Goal: Information Seeking & Learning: Compare options

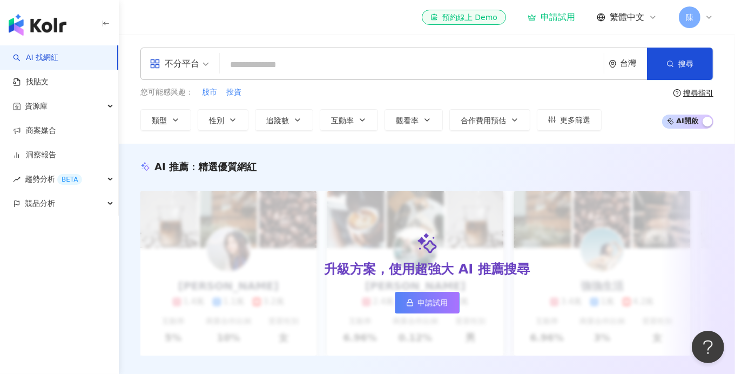
type input "****"
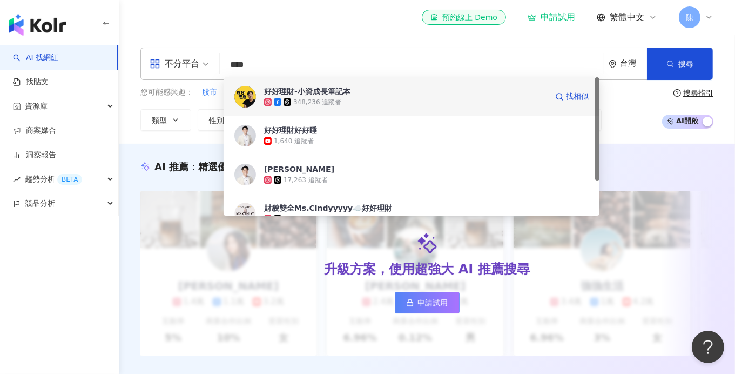
click at [428, 89] on span "好好理財-小資成長筆記本" at bounding box center [405, 91] width 283 height 11
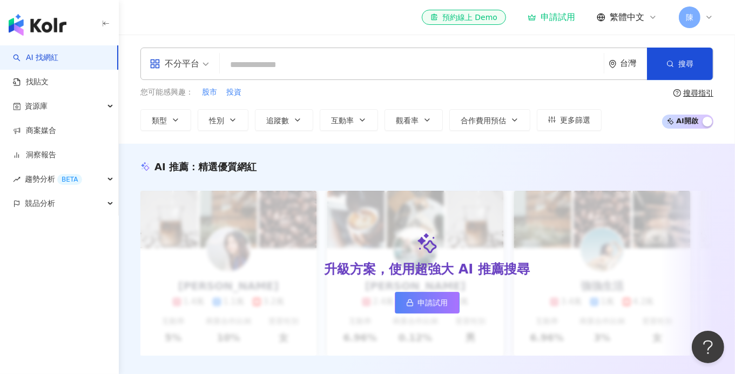
click at [288, 70] on input "search" at bounding box center [411, 65] width 375 height 21
paste input "******"
type input "******"
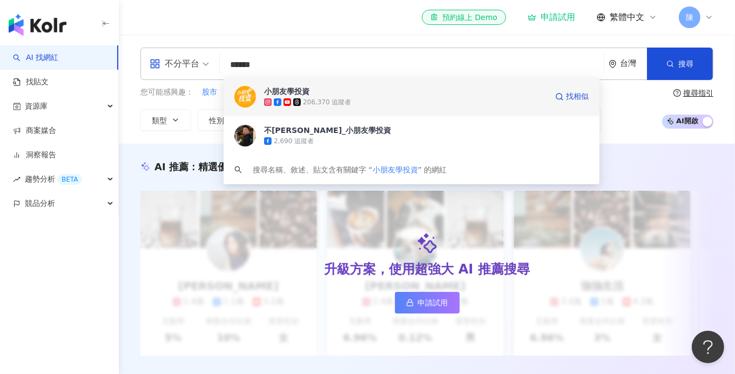
click at [387, 98] on div "206,370 追蹤者" at bounding box center [405, 102] width 283 height 11
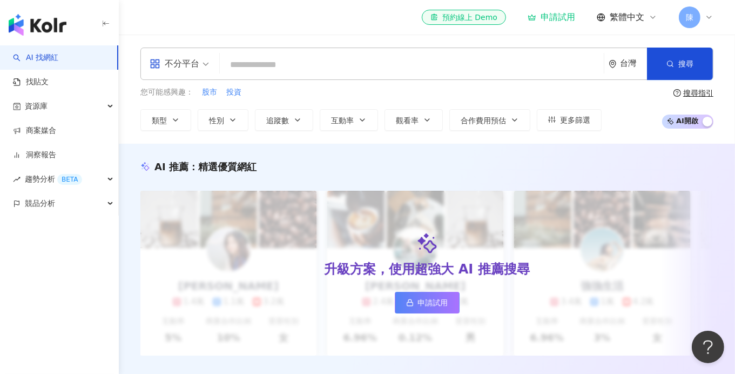
click at [276, 66] on input "search" at bounding box center [411, 65] width 375 height 21
paste input "******"
type input "******"
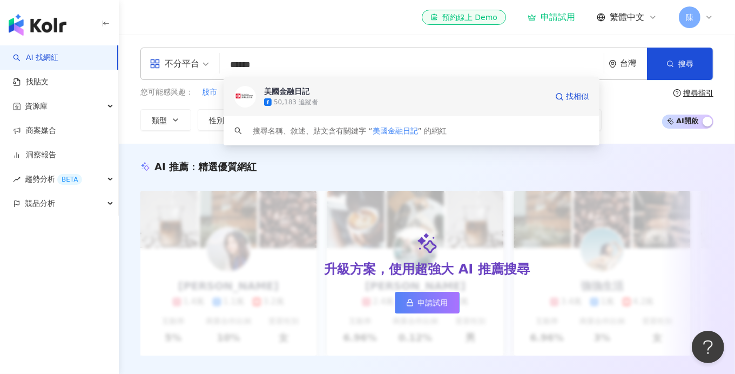
click at [350, 97] on div "50,183 追蹤者" at bounding box center [405, 102] width 283 height 11
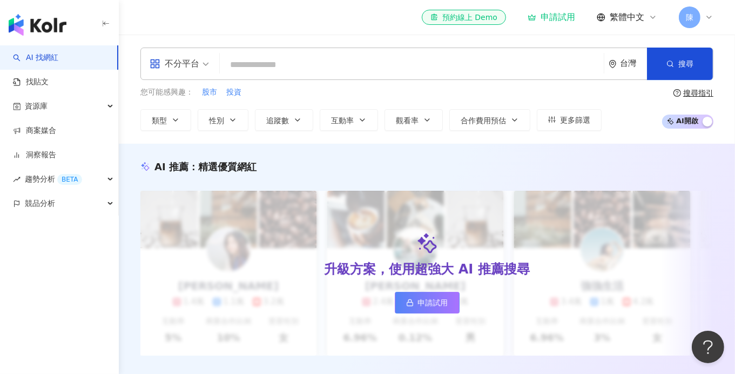
click at [312, 60] on input "search" at bounding box center [411, 65] width 375 height 21
paste input "******"
type input "******"
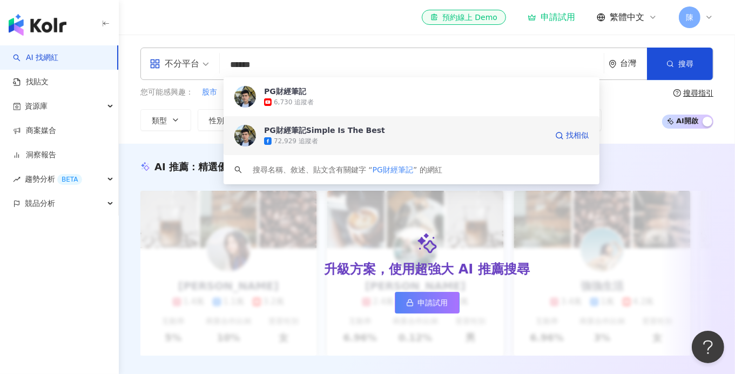
click at [322, 137] on div "72,929 追蹤者" at bounding box center [405, 141] width 283 height 11
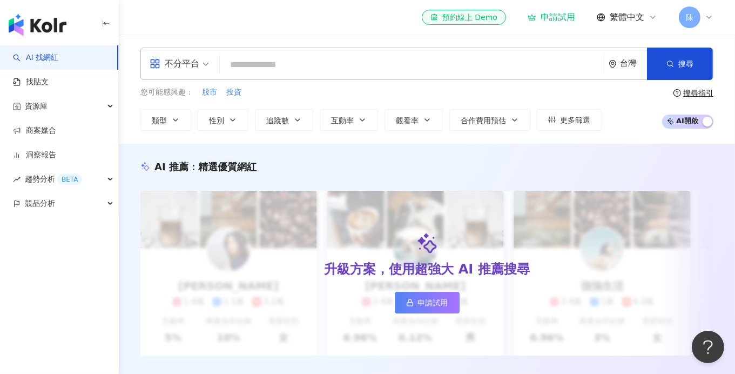
click at [307, 58] on input "search" at bounding box center [411, 65] width 375 height 21
paste input "******"
type input "******"
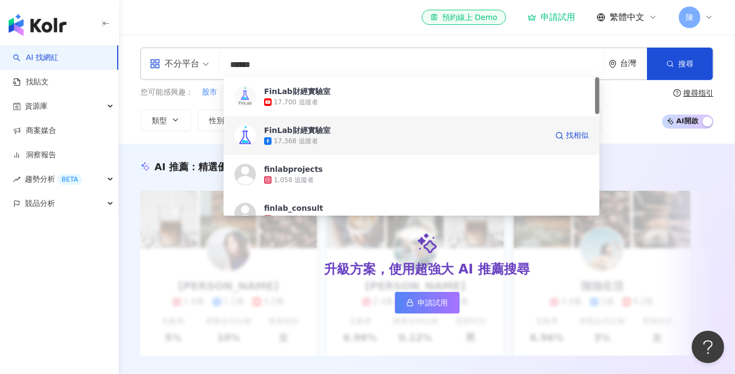
click at [353, 127] on span "FinLab財經實驗室" at bounding box center [405, 130] width 283 height 11
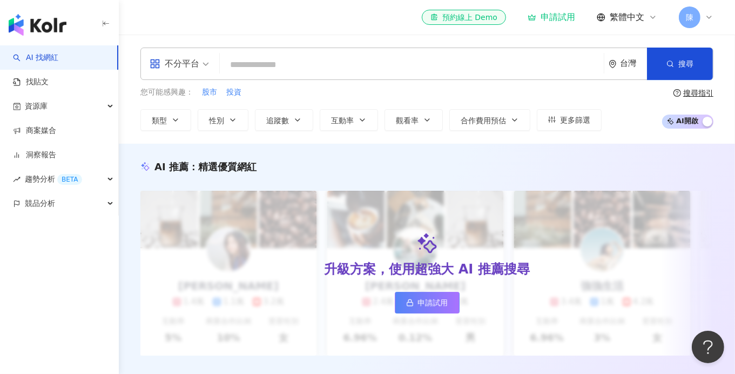
click at [301, 71] on input "search" at bounding box center [411, 65] width 375 height 21
paste input "********"
type input "********"
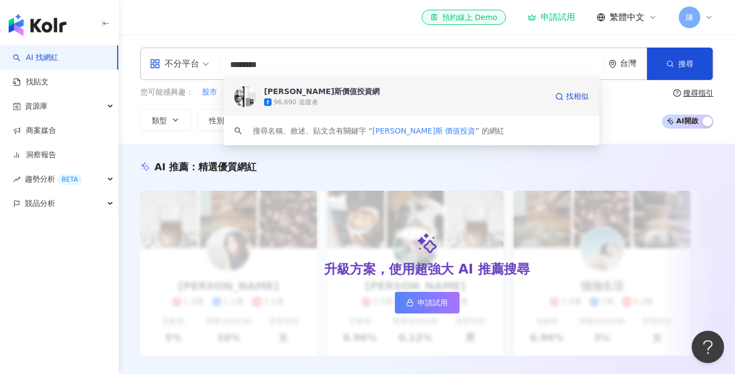
click at [303, 93] on div "雷浩斯價值投資網" at bounding box center [322, 91] width 116 height 11
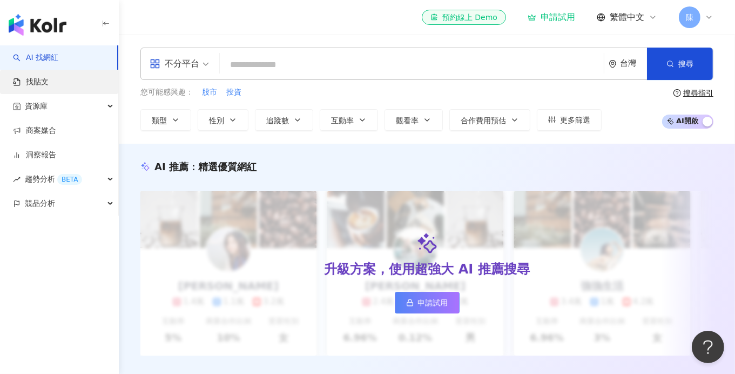
click at [49, 79] on link "找貼文" at bounding box center [31, 82] width 36 height 11
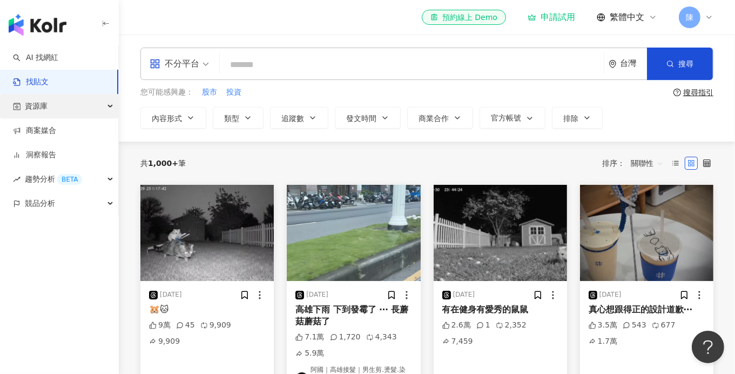
click at [107, 112] on div "資源庫" at bounding box center [59, 106] width 118 height 24
click at [107, 109] on div "資源庫" at bounding box center [59, 106] width 118 height 24
click at [211, 65] on div "不分平台" at bounding box center [179, 63] width 71 height 31
click at [273, 61] on input "search" at bounding box center [411, 64] width 375 height 23
type input "*"
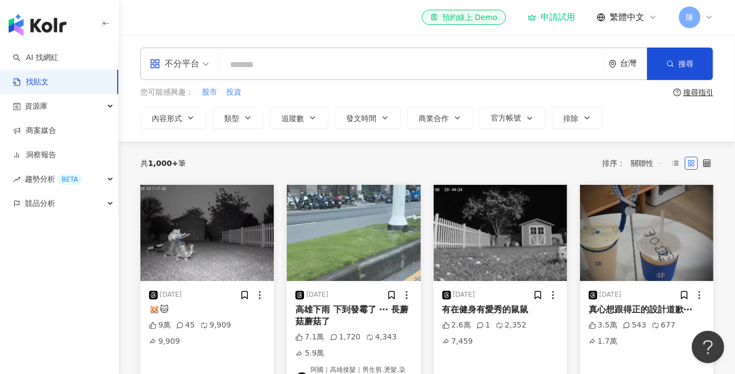
type input "*"
click at [185, 69] on div "不分平台" at bounding box center [175, 63] width 50 height 17
type input "********"
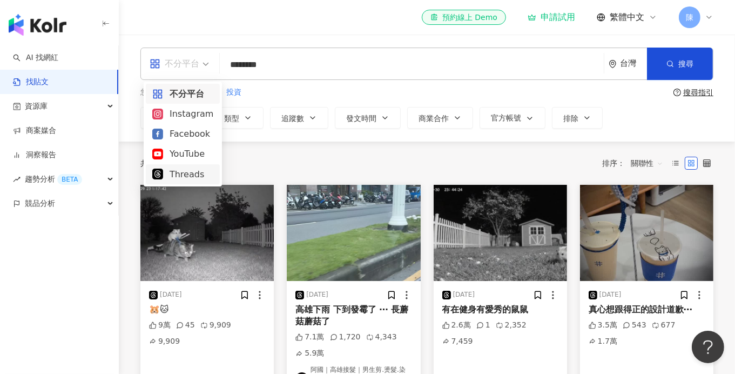
click at [181, 176] on div "Threads" at bounding box center [182, 173] width 61 height 13
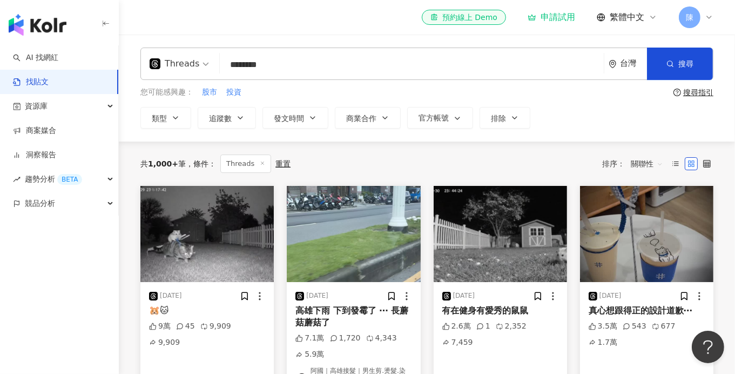
click at [293, 65] on input "********" at bounding box center [411, 64] width 375 height 23
click at [664, 70] on button "搜尋" at bounding box center [680, 64] width 66 height 32
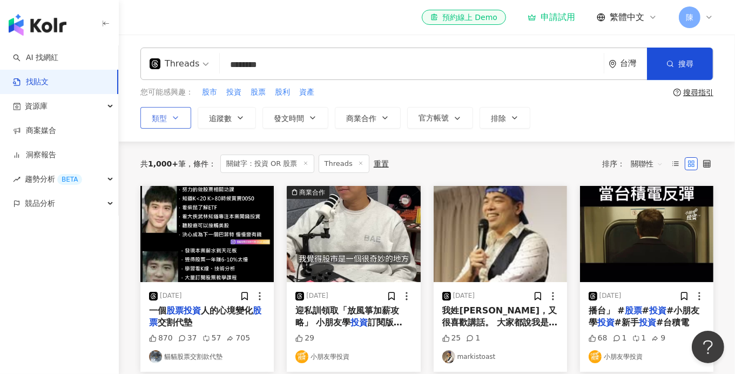
click at [187, 119] on button "類型" at bounding box center [165, 118] width 51 height 22
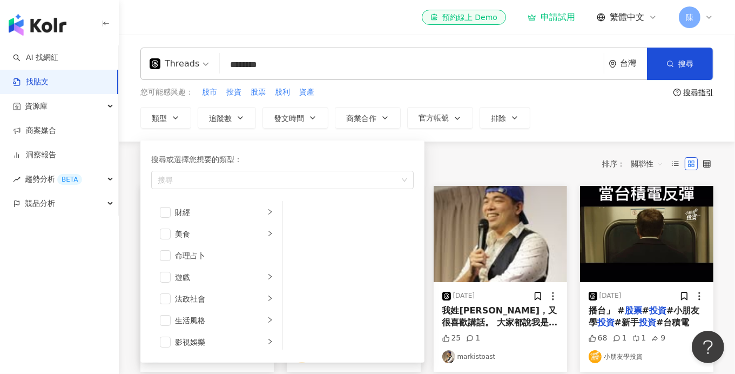
scroll to position [107, 0]
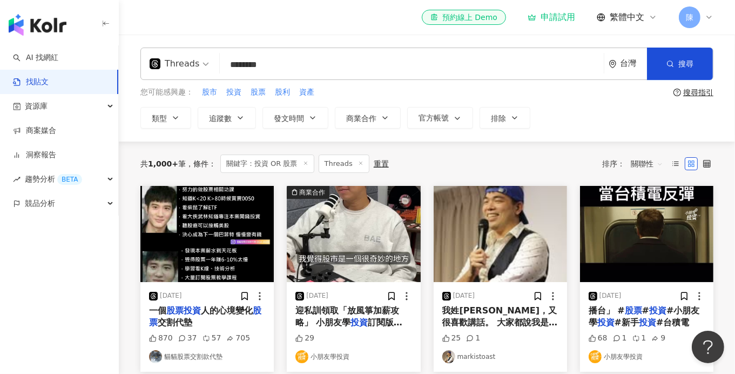
drag, startPoint x: 311, startPoint y: 71, endPoint x: 190, endPoint y: 71, distance: 121.0
click at [191, 71] on div "Threads 投資 OR 股票 ******** 台灣 搜尋 searchOperator 插入語法 完全符合 "" 聯集 OR 交集 AND 排除 - 群…" at bounding box center [426, 64] width 573 height 32
drag, startPoint x: 181, startPoint y: 114, endPoint x: 171, endPoint y: 125, distance: 15.3
click at [181, 114] on button "類型" at bounding box center [165, 118] width 51 height 22
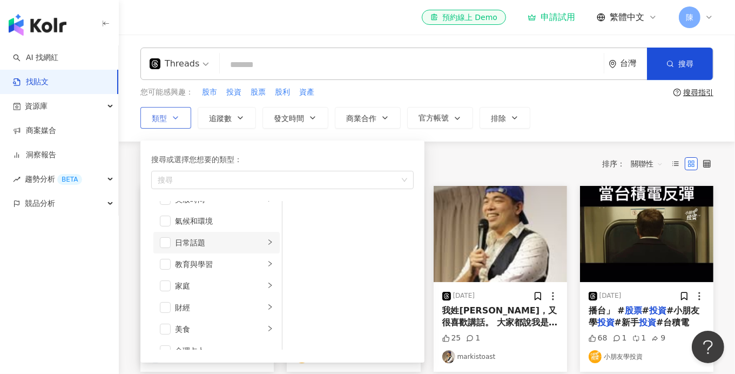
scroll to position [54, 0]
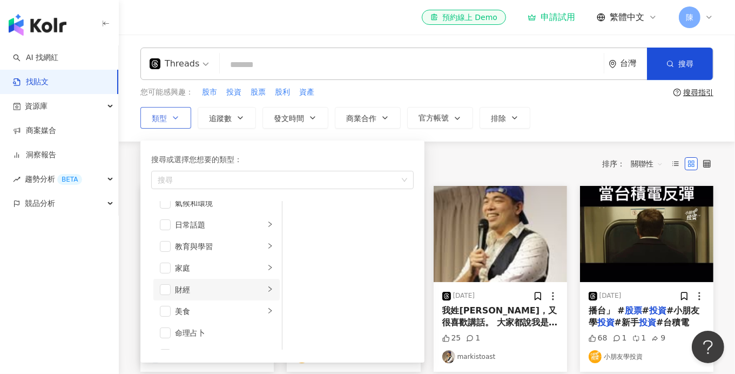
click at [179, 288] on div "財經" at bounding box center [220, 289] width 90 height 12
click at [165, 288] on span "button" at bounding box center [165, 289] width 11 height 11
click at [465, 159] on div "共 1,000+ 筆 條件 ： 關鍵字：投資 OR 股票 Threads 重置 排序： 關聯性" at bounding box center [426, 163] width 573 height 18
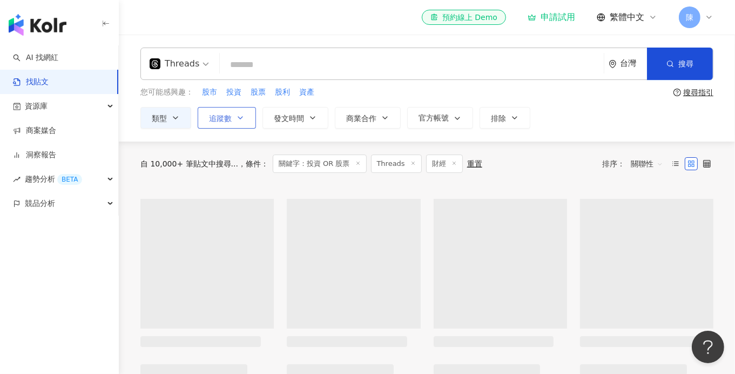
click at [228, 119] on span "追蹤數" at bounding box center [220, 118] width 23 height 9
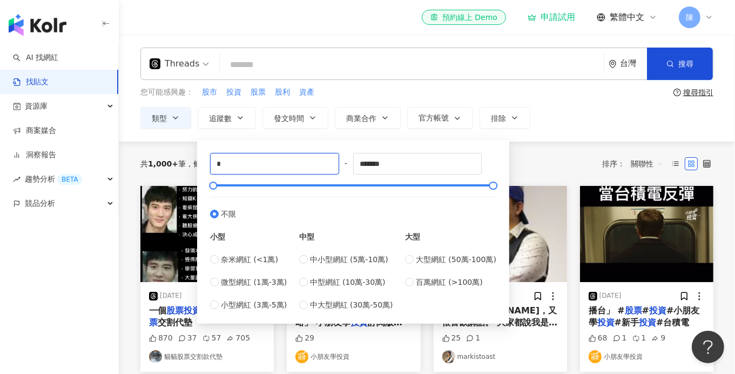
drag, startPoint x: 226, startPoint y: 166, endPoint x: 187, endPoint y: 166, distance: 38.9
type input "*"
type input "*****"
click at [528, 95] on div "您可能感興趣： 股市 投資 股票 股利 資產" at bounding box center [404, 92] width 529 height 12
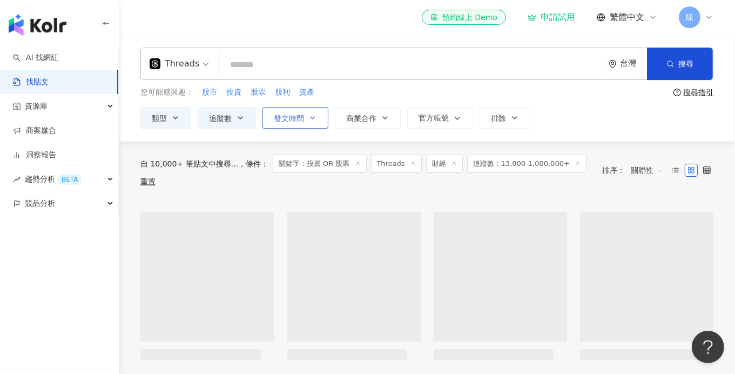
click at [291, 119] on span "發文時間" at bounding box center [289, 118] width 30 height 9
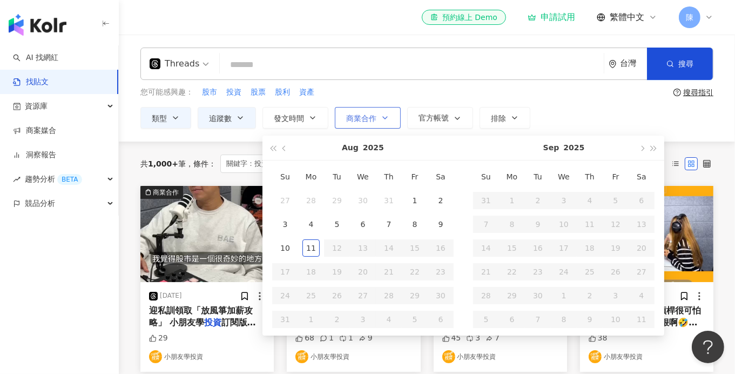
click at [356, 123] on button "商業合作" at bounding box center [368, 118] width 66 height 22
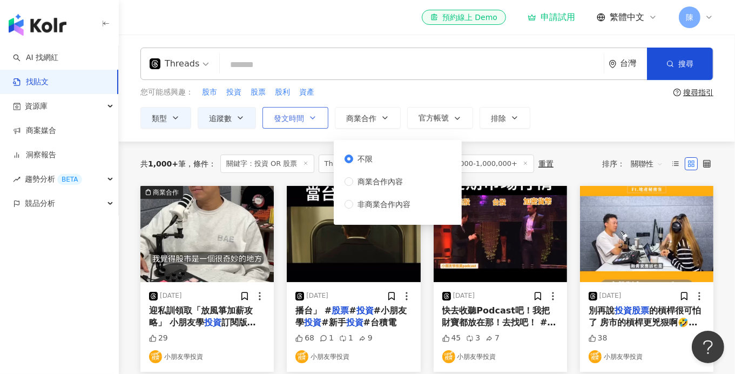
click at [315, 118] on icon "button" at bounding box center [312, 117] width 9 height 9
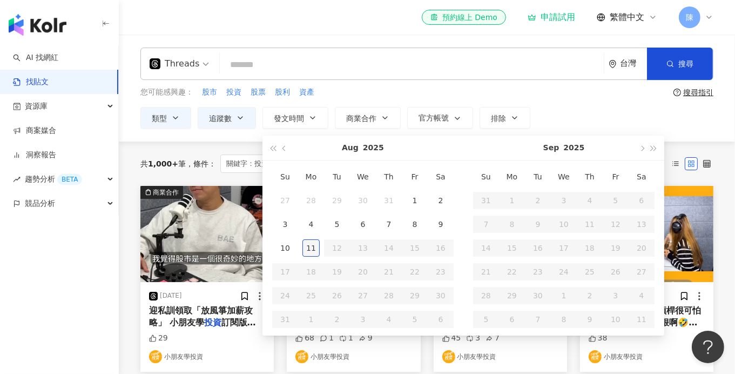
type input "**********"
click at [314, 245] on div "11" at bounding box center [310, 247] width 17 height 17
type input "**********"
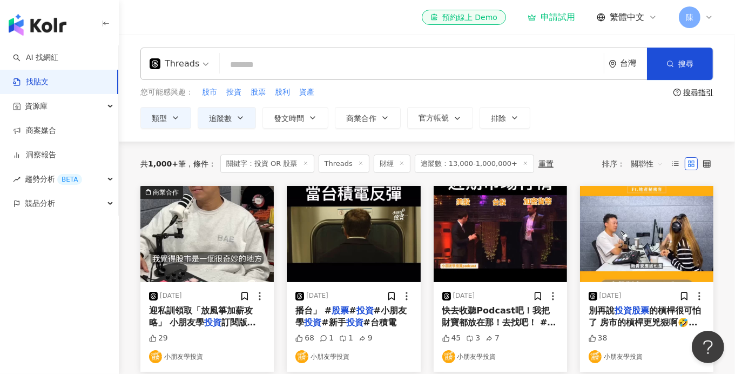
click at [401, 92] on div "您可能感興趣： 股市 投資 股票 股利 資產" at bounding box center [404, 92] width 529 height 12
click at [375, 116] on button "商業合作" at bounding box center [368, 118] width 66 height 22
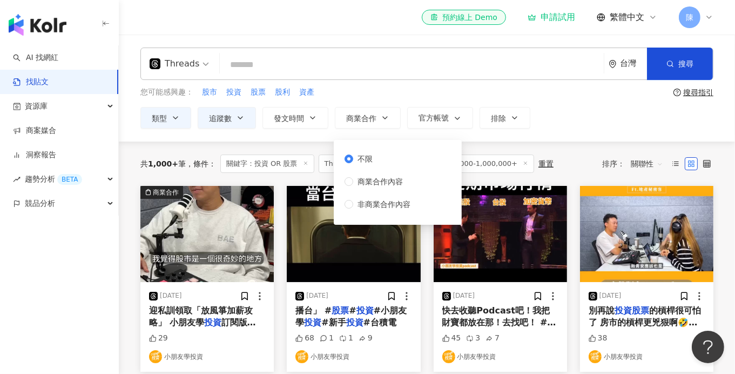
drag, startPoint x: 442, startPoint y: 86, endPoint x: 443, endPoint y: 92, distance: 5.5
click at [443, 89] on div "您可能感興趣： 股市 投資 股票 股利 資產" at bounding box center [404, 92] width 529 height 12
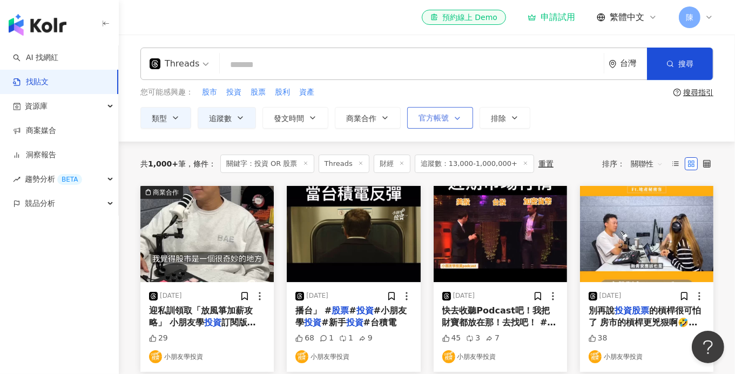
click at [443, 117] on span "官方帳號" at bounding box center [433, 117] width 30 height 9
click at [449, 92] on div "您可能感興趣： 股市 投資 股票 股利 資產" at bounding box center [404, 92] width 529 height 12
click at [639, 159] on span "關聯性" at bounding box center [647, 163] width 32 height 17
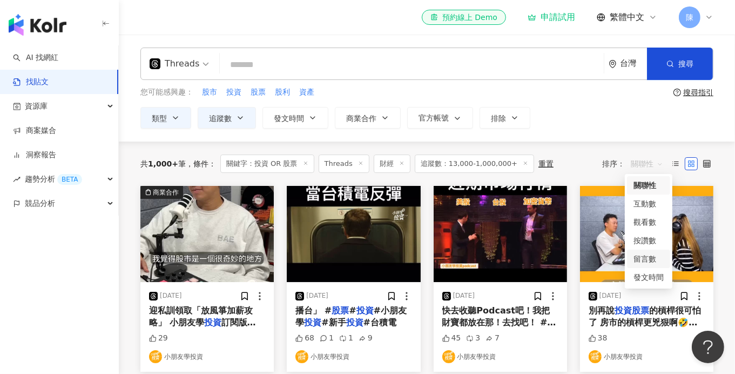
click at [645, 255] on div "留言數" at bounding box center [648, 259] width 30 height 12
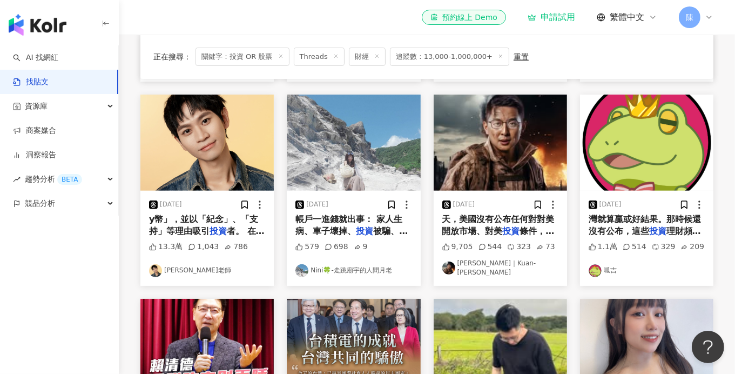
scroll to position [324, 0]
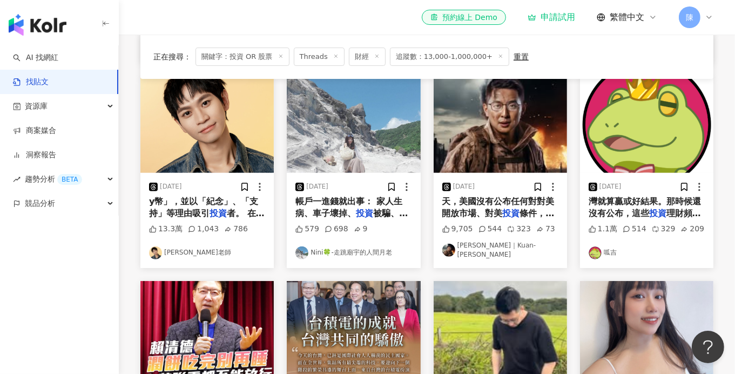
click at [348, 207] on span "帳戶一進錢就出事： 家人生病、車子壞掉、" at bounding box center [348, 207] width 107 height 22
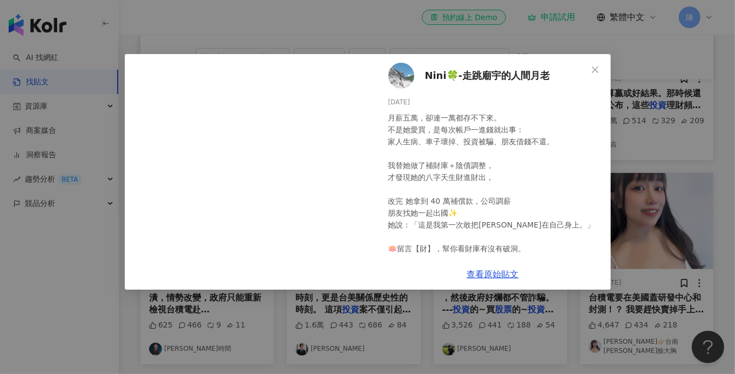
scroll to position [11, 0]
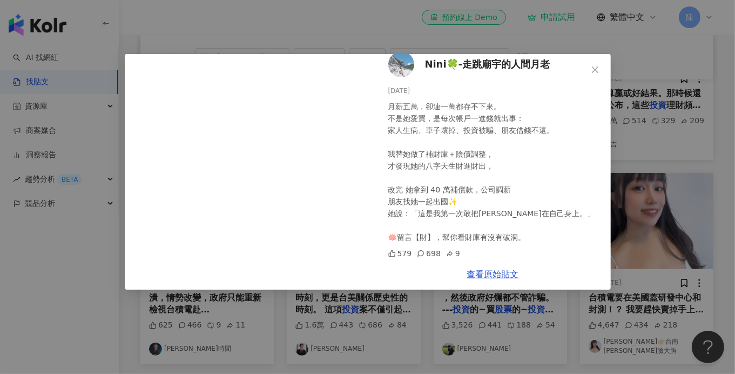
click at [624, 117] on div "Nini🍀-走跳廟宇的人間月老 2025/7/13 月薪五萬，卻連一萬都存不下來。 不是她愛買，是每次帳戶一進錢就出事： 家人生病、車子壞掉、投資被騙、朋友借…" at bounding box center [367, 187] width 735 height 374
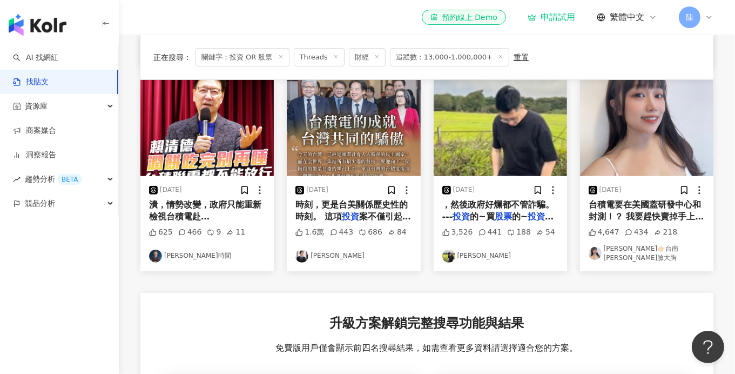
scroll to position [523, 0]
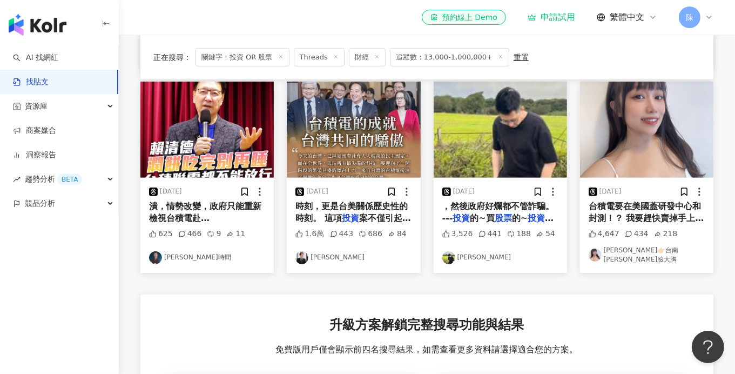
click at [637, 143] on img at bounding box center [646, 130] width 133 height 96
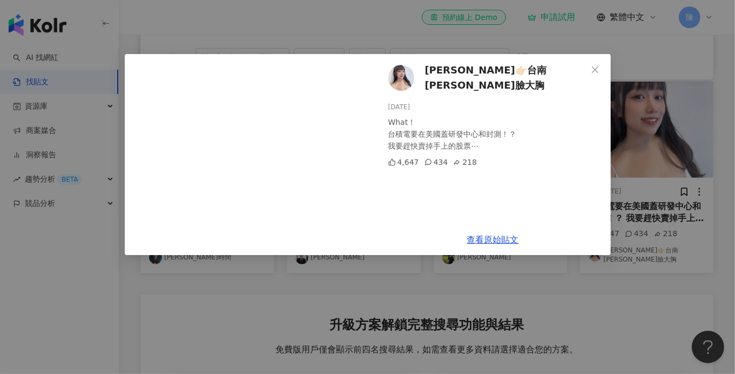
click at [460, 78] on span "Emma Ouyang👉🏻台南蘿莉臉大胸" at bounding box center [506, 78] width 162 height 31
click at [292, 285] on div "Emma Ouyang👉🏻台南蘿莉臉大胸 2025/3/4 What！ 台積電要在美國蓋研發中心和封測！？ 我要趕快賣掉手上的股票⋯ 4,647 434 21…" at bounding box center [367, 187] width 735 height 374
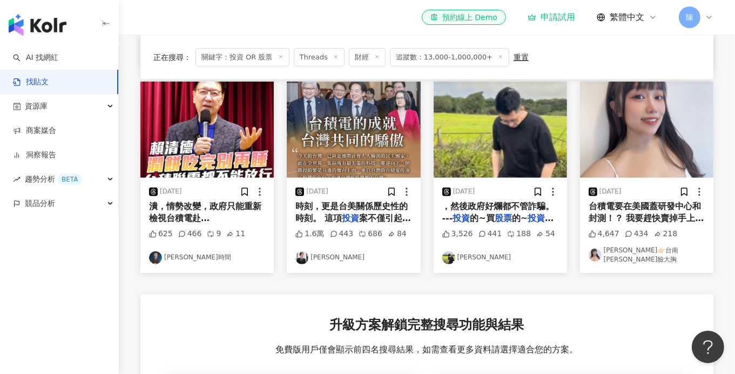
click at [708, 19] on icon at bounding box center [709, 17] width 9 height 9
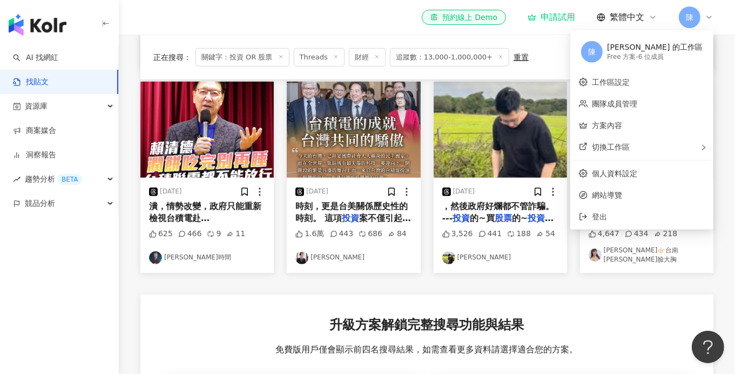
click at [708, 19] on icon at bounding box center [709, 17] width 9 height 9
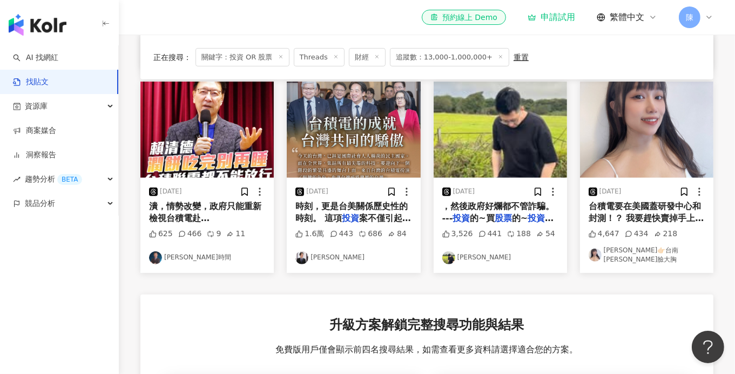
click at [506, 153] on img at bounding box center [500, 130] width 133 height 96
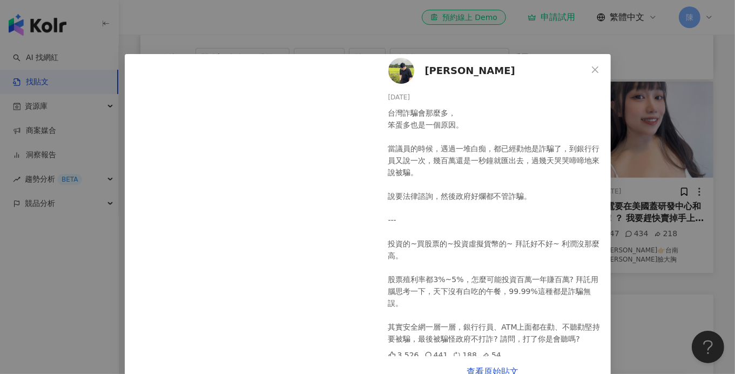
scroll to position [9, 0]
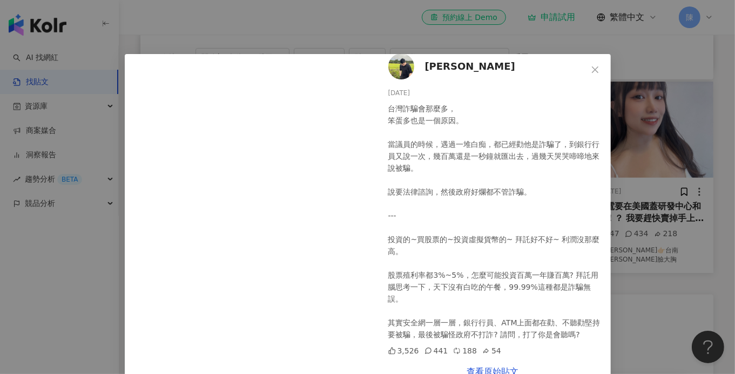
click at [443, 63] on span "王浩宇" at bounding box center [470, 66] width 90 height 15
click at [164, 27] on div "王浩宇 2025/7/5 台灣詐騙會那麼多， 笨蛋多也是一個原因。 當議員的時候，遇過一堆白痴，都已經勸他是詐騙了，到銀行行員又說一次，幾百萬還是一秒鐘就匯出…" at bounding box center [367, 187] width 735 height 374
click at [592, 69] on div "正在搜尋 ： 關鍵字：投資 OR 股票 Threads 財經 追蹤數：13,000-1,000,000+ 重置 排序： 留言數" at bounding box center [426, 57] width 573 height 44
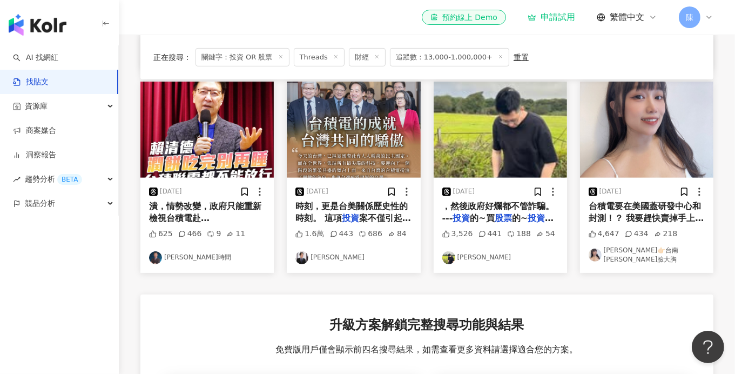
scroll to position [415, 0]
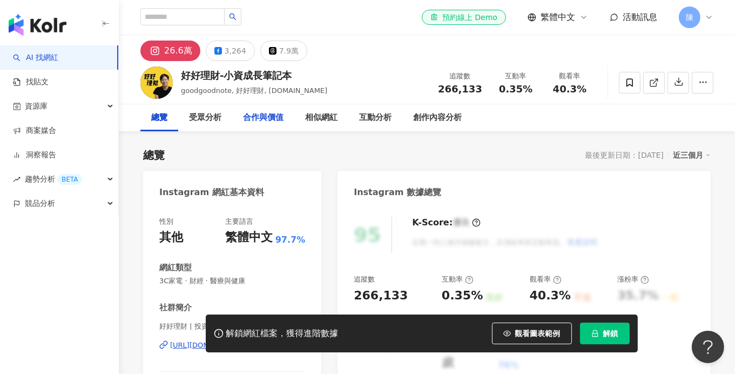
click at [256, 118] on div "合作與價值" at bounding box center [263, 117] width 40 height 13
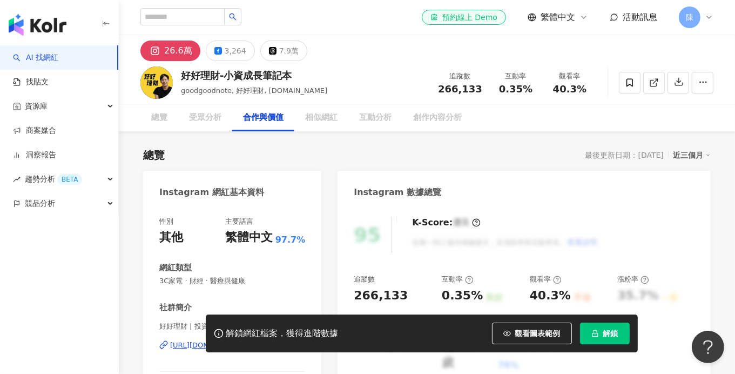
scroll to position [1455, 0]
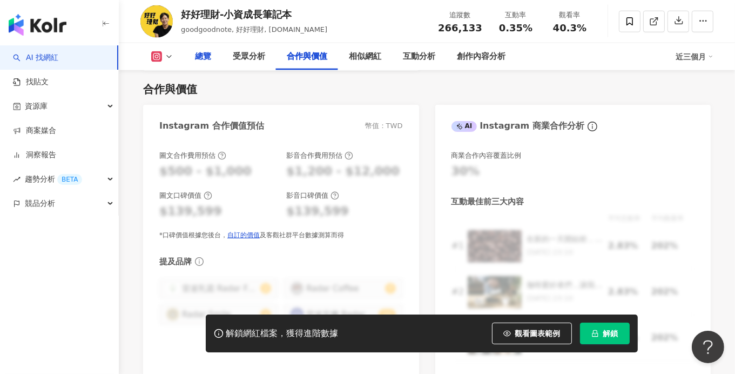
click at [200, 59] on div "總覽" at bounding box center [203, 56] width 16 height 13
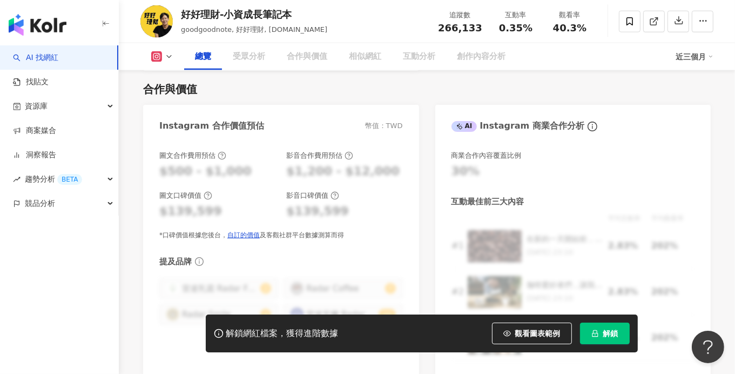
scroll to position [66, 0]
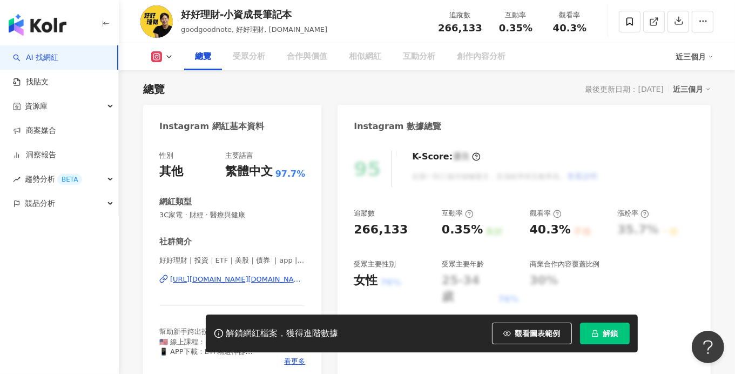
click at [171, 58] on icon at bounding box center [169, 56] width 9 height 9
click at [169, 57] on icon at bounding box center [169, 56] width 9 height 9
click at [169, 59] on icon at bounding box center [169, 56] width 9 height 9
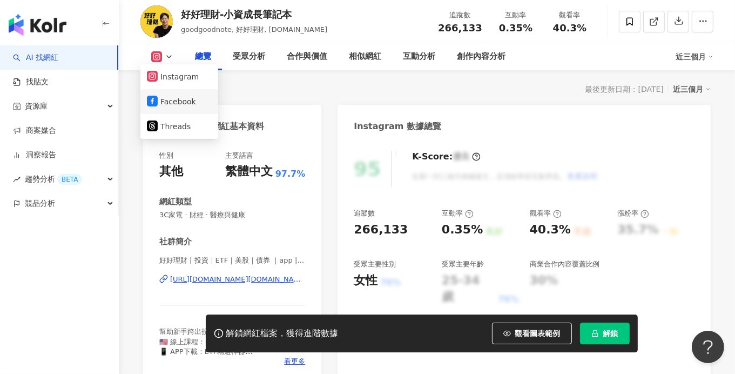
click at [172, 100] on button "Facebook" at bounding box center [179, 101] width 65 height 15
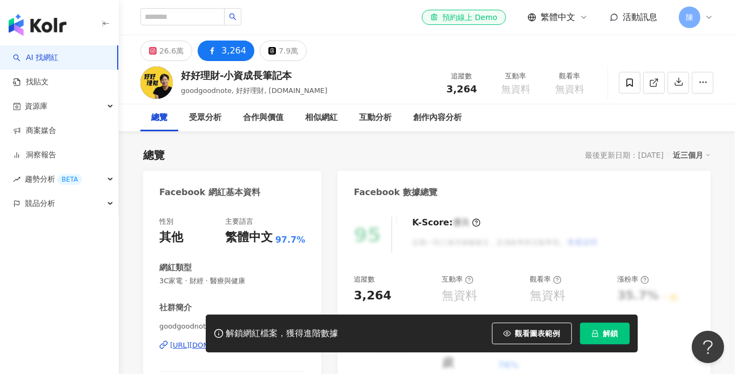
click at [169, 119] on div "總覽" at bounding box center [159, 117] width 38 height 27
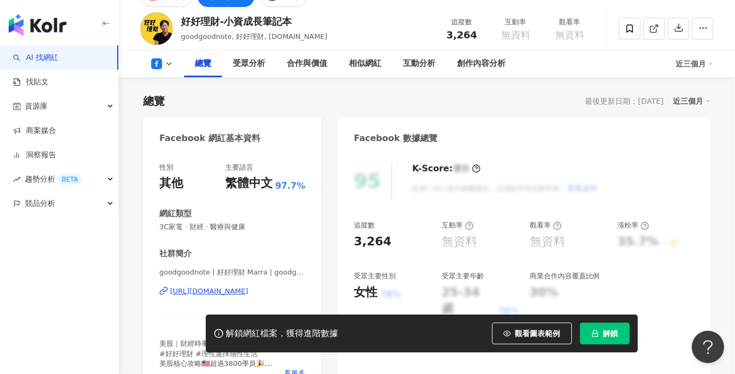
click at [170, 70] on div "總覽 受眾分析 合作與價值 相似網紅 互動分析 創作內容分析 近三個月" at bounding box center [426, 63] width 573 height 27
click at [171, 63] on polyline at bounding box center [169, 64] width 4 height 2
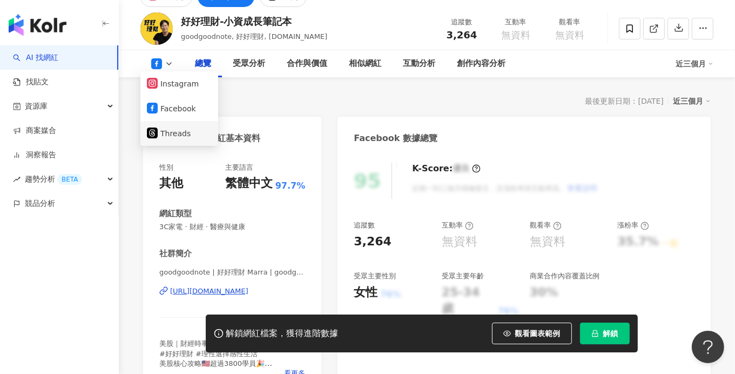
click at [167, 138] on button "Threads" at bounding box center [179, 133] width 65 height 15
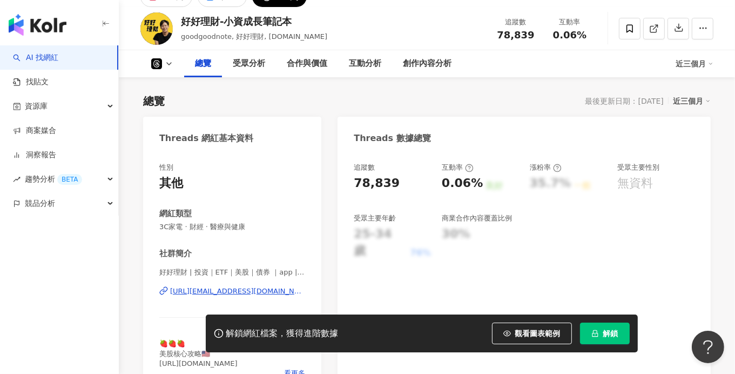
click at [171, 65] on icon at bounding box center [169, 63] width 9 height 9
click at [170, 84] on button "Instagram" at bounding box center [179, 83] width 65 height 15
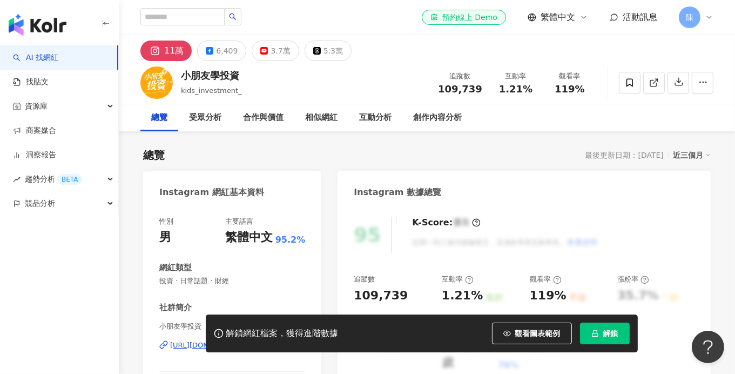
scroll to position [54, 0]
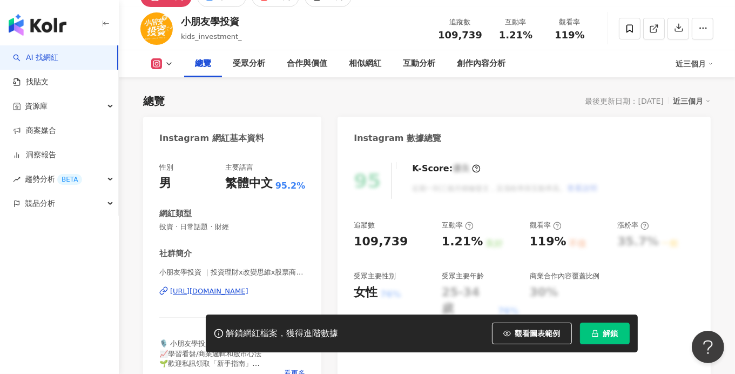
click at [163, 71] on div "總覽 受眾分析 合作與價值 相似網紅 互動分析 創作內容分析 近三個月" at bounding box center [426, 63] width 573 height 27
click at [168, 64] on polyline at bounding box center [169, 64] width 4 height 2
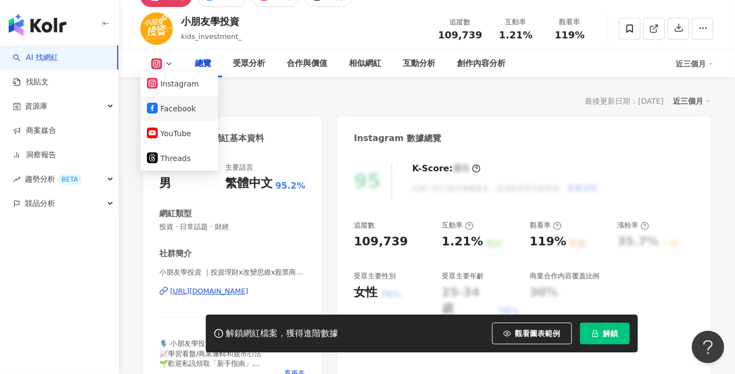
click at [168, 106] on button "Facebook" at bounding box center [179, 108] width 65 height 15
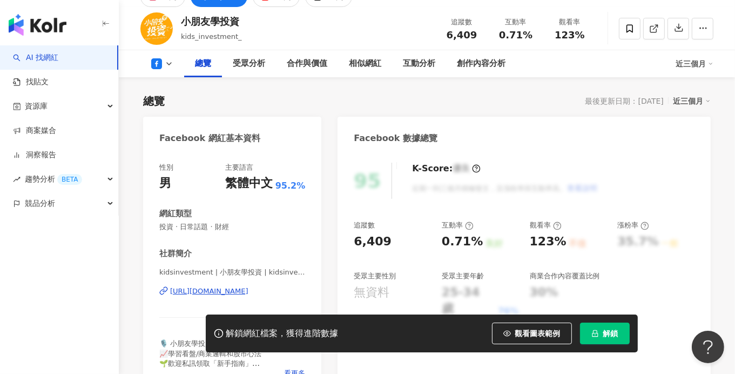
click at [168, 64] on polyline at bounding box center [169, 64] width 4 height 2
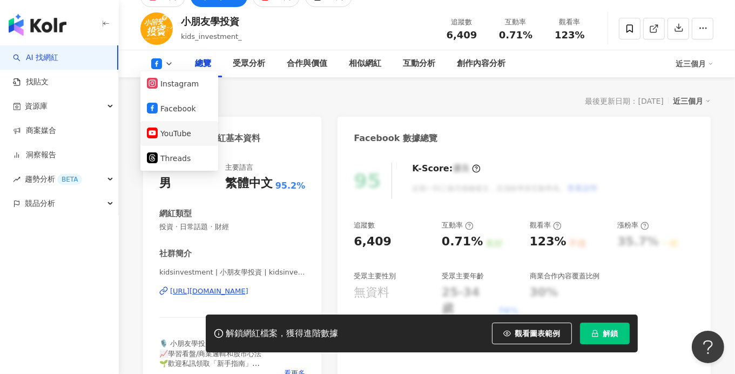
click at [170, 131] on button "YouTube" at bounding box center [179, 133] width 65 height 15
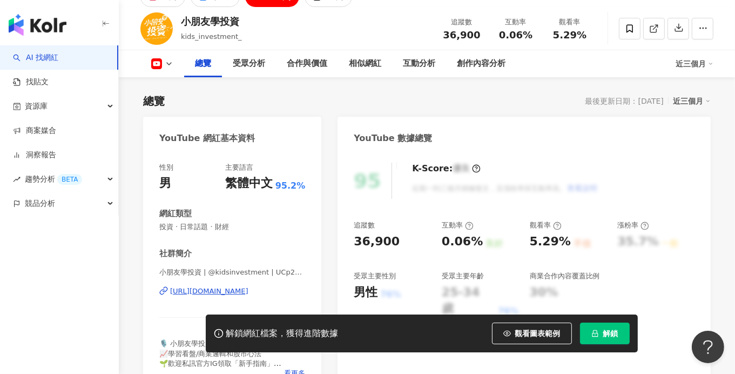
click at [170, 63] on icon at bounding box center [169, 63] width 9 height 9
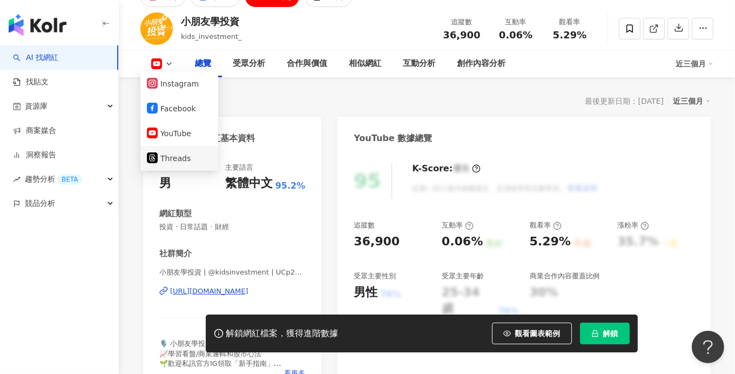
click at [178, 159] on button "Threads" at bounding box center [179, 158] width 65 height 15
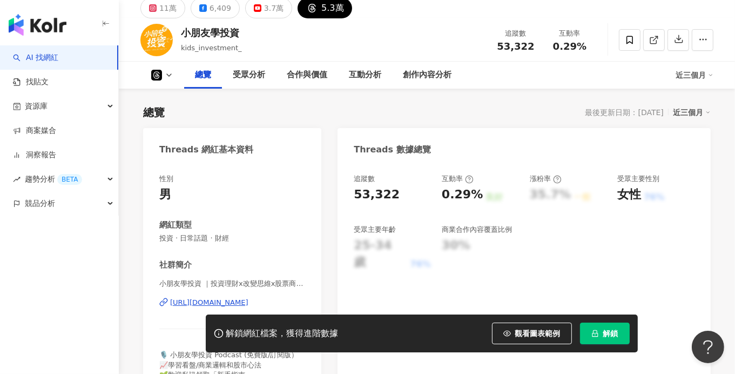
scroll to position [54, 0]
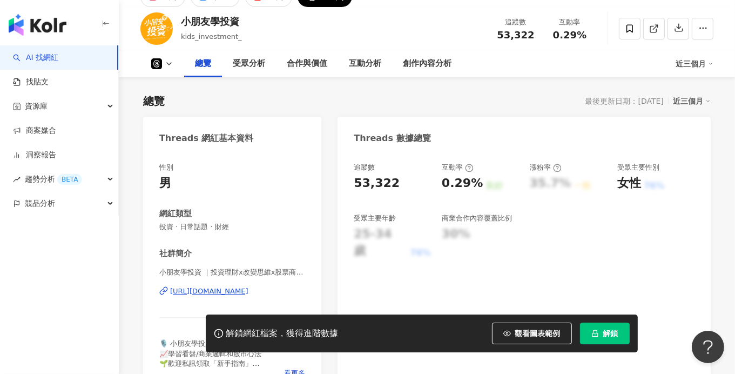
click at [171, 64] on icon at bounding box center [169, 63] width 9 height 9
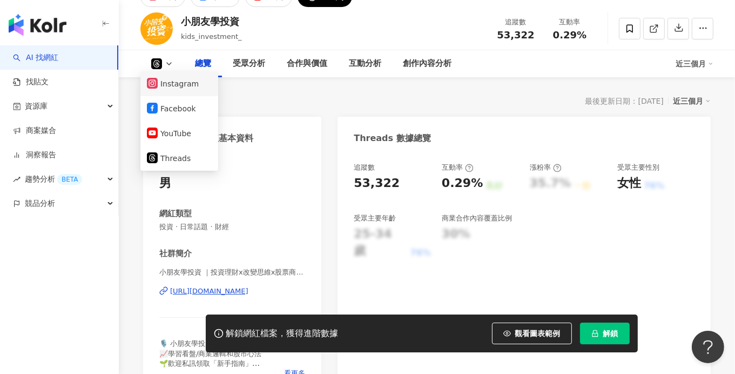
click at [168, 89] on button "Instagram" at bounding box center [179, 83] width 65 height 15
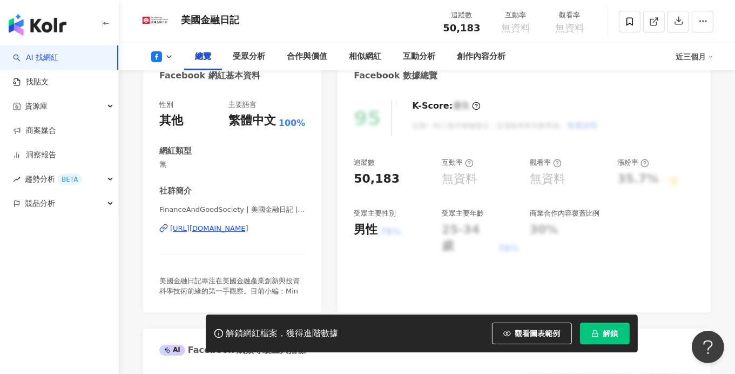
scroll to position [270, 0]
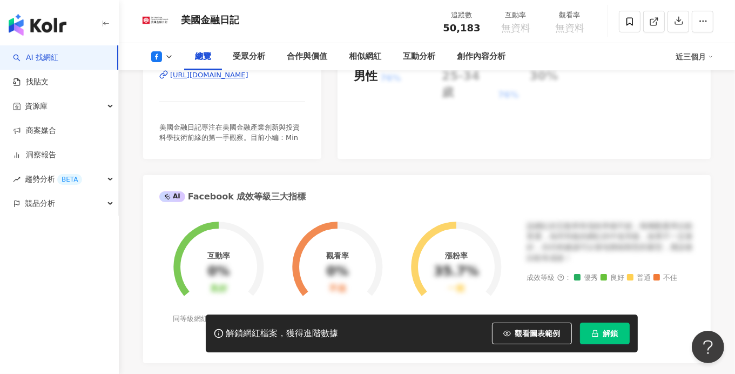
click at [248, 80] on div "https://www.facebook.com/107962814025797" at bounding box center [209, 75] width 78 height 10
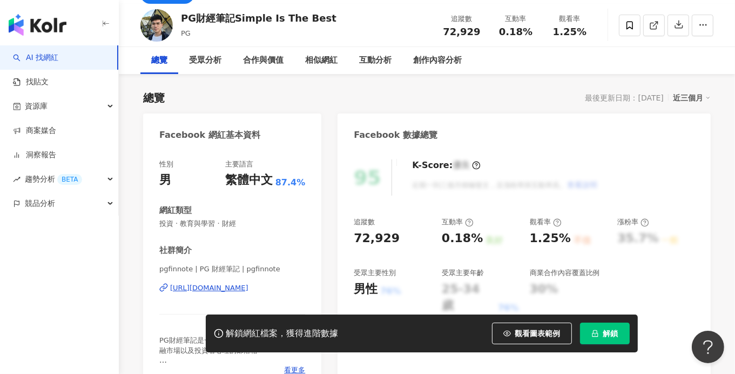
scroll to position [162, 0]
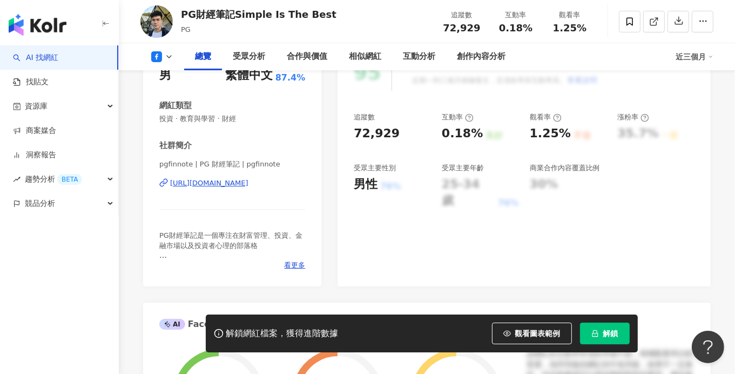
click at [168, 61] on button at bounding box center [162, 56] width 44 height 11
click at [201, 185] on div "[URL][DOMAIN_NAME]" at bounding box center [209, 183] width 78 height 10
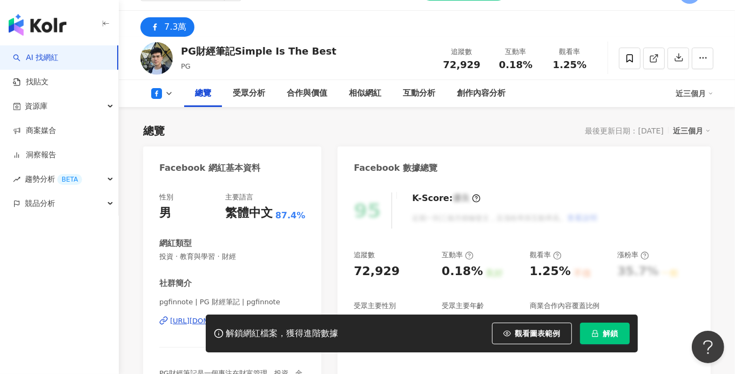
scroll to position [0, 0]
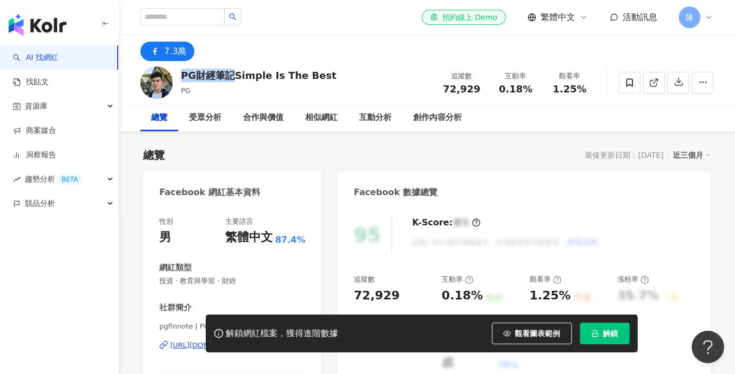
drag, startPoint x: 181, startPoint y: 73, endPoint x: 232, endPoint y: 76, distance: 50.3
click at [232, 76] on div "PG財經筆記Simple Is The Best" at bounding box center [259, 75] width 156 height 13
copy div "PG財經筆記"
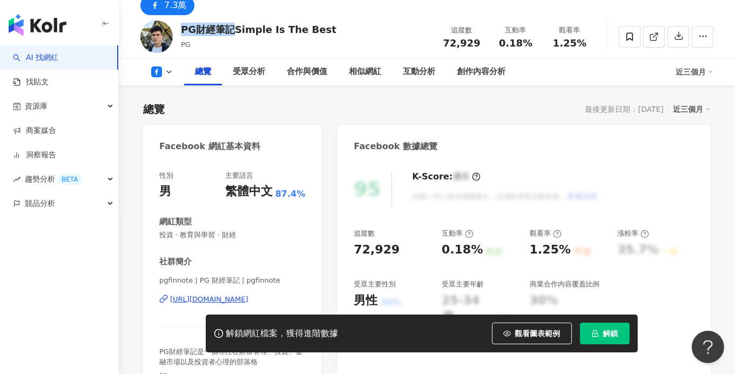
scroll to position [107, 0]
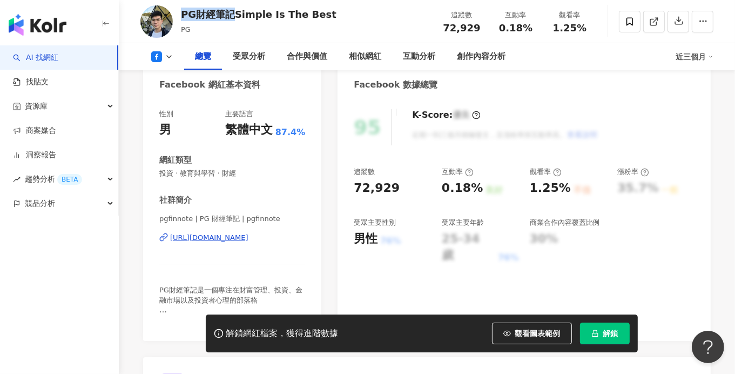
click at [166, 55] on icon at bounding box center [169, 56] width 9 height 9
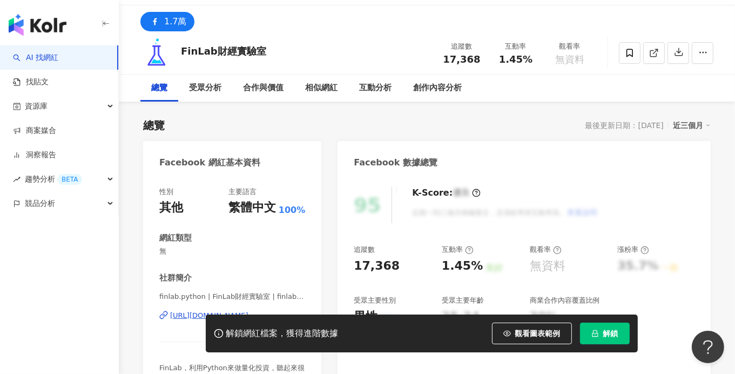
scroll to position [54, 0]
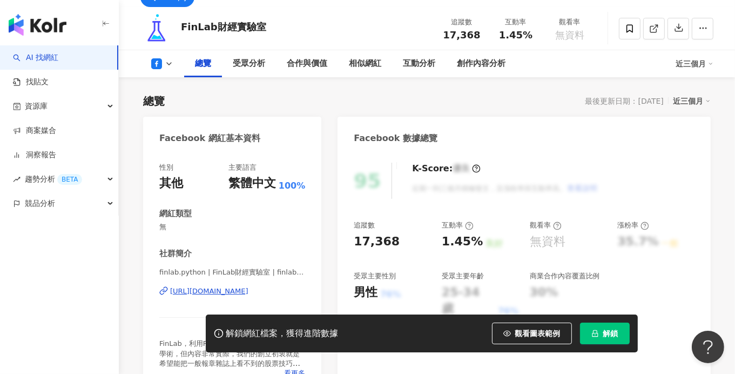
click at [163, 62] on button at bounding box center [162, 63] width 44 height 11
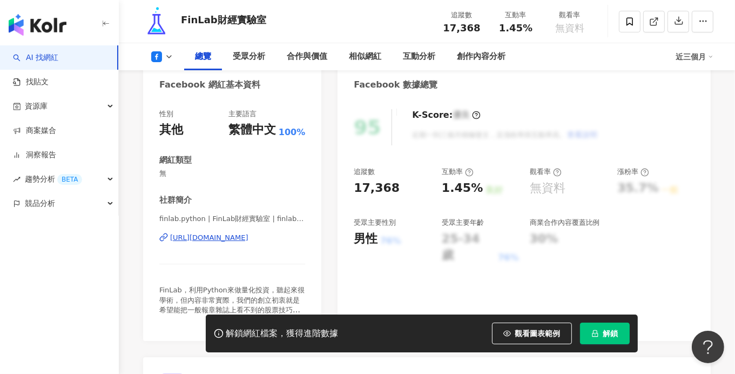
scroll to position [107, 0]
drag, startPoint x: 208, startPoint y: 218, endPoint x: 231, endPoint y: 218, distance: 22.7
click at [231, 218] on span "finlab.python | FinLab財經實驗室 | finlab.python" at bounding box center [232, 219] width 146 height 10
copy span "FinLab"
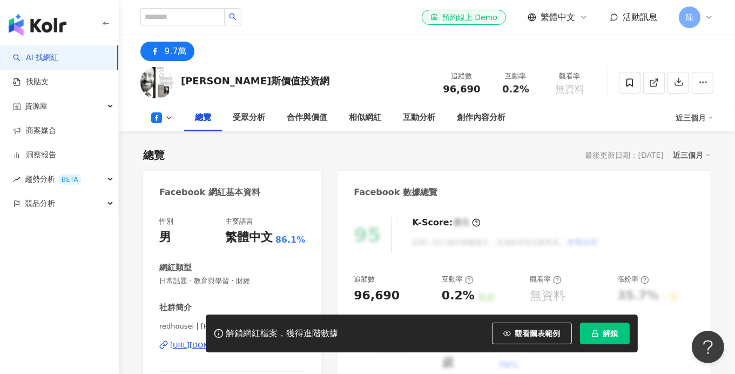
scroll to position [107, 0]
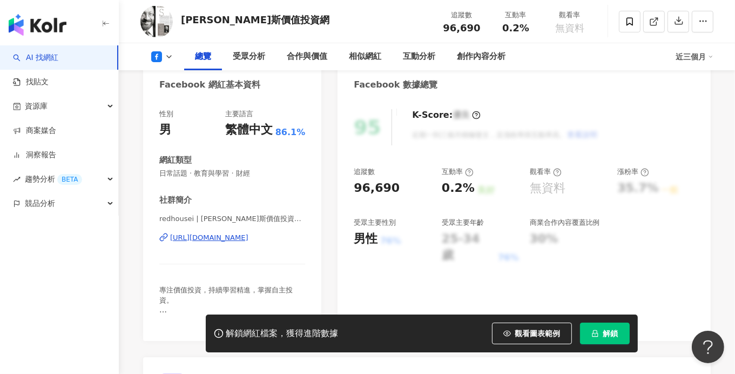
click at [168, 56] on icon at bounding box center [169, 56] width 9 height 9
click at [169, 56] on icon at bounding box center [169, 56] width 9 height 9
click at [203, 239] on div "[URL][DOMAIN_NAME]" at bounding box center [209, 238] width 78 height 10
drag, startPoint x: 183, startPoint y: 20, endPoint x: 248, endPoint y: 19, distance: 65.3
click at [248, 19] on div "[PERSON_NAME]斯價值投資網" at bounding box center [255, 19] width 148 height 13
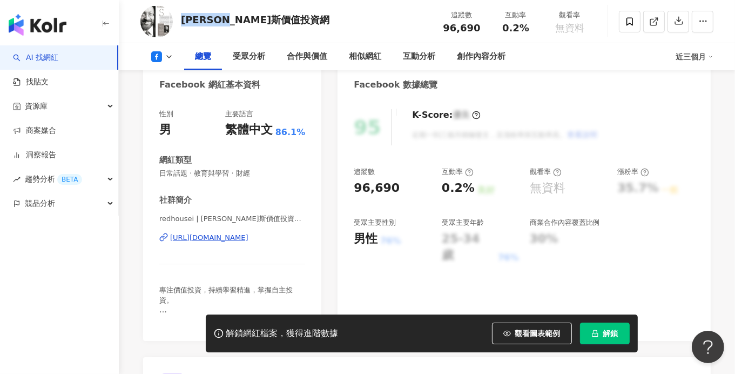
copy div "[PERSON_NAME]斯價值投資"
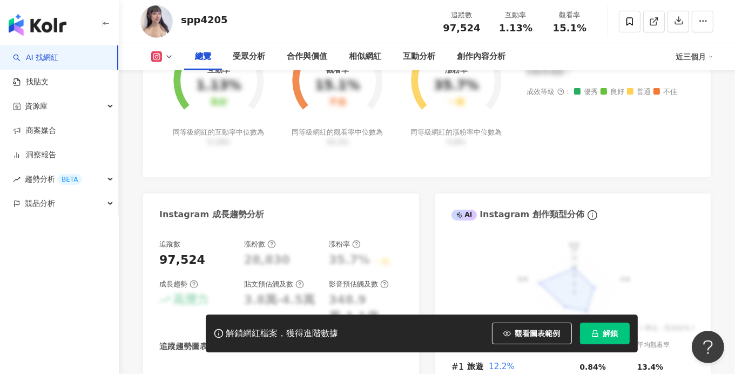
scroll to position [270, 0]
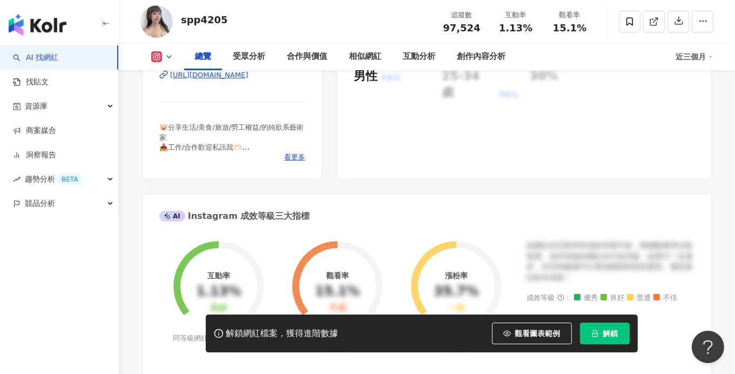
click at [166, 58] on icon at bounding box center [169, 56] width 9 height 9
click at [171, 104] on button "Threads" at bounding box center [179, 101] width 65 height 15
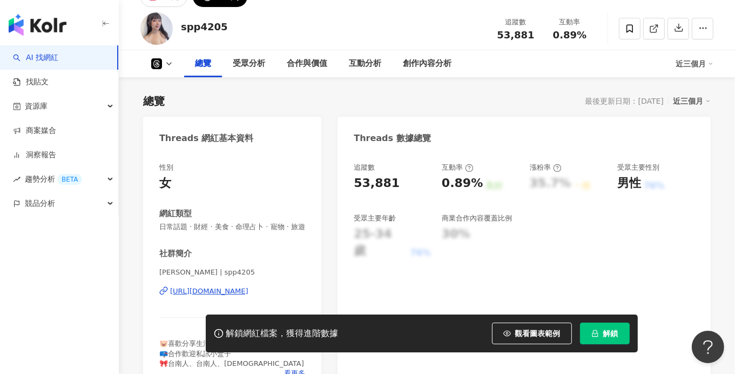
scroll to position [107, 0]
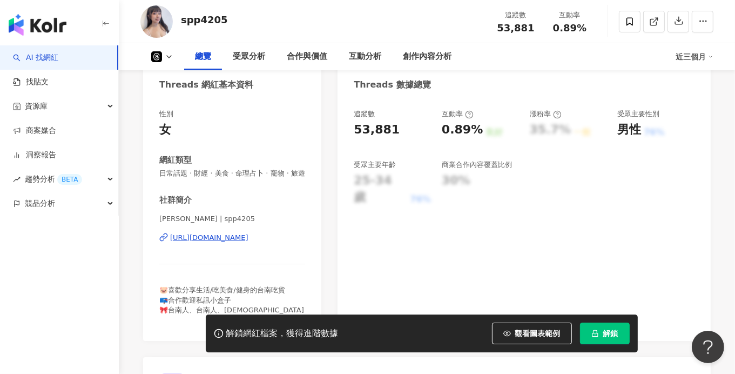
click at [190, 242] on div "https://www.threads.com/@spp4205" at bounding box center [209, 238] width 78 height 10
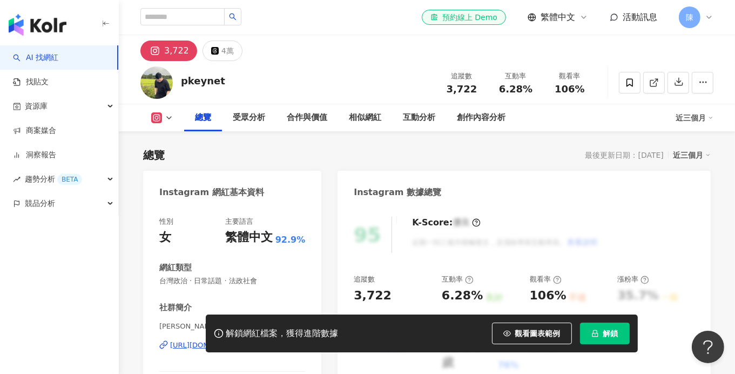
scroll to position [215, 0]
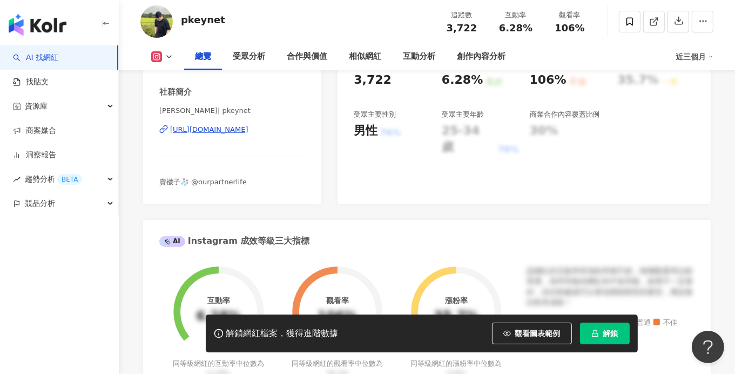
click at [245, 132] on div "[URL][DOMAIN_NAME]" at bounding box center [209, 130] width 78 height 10
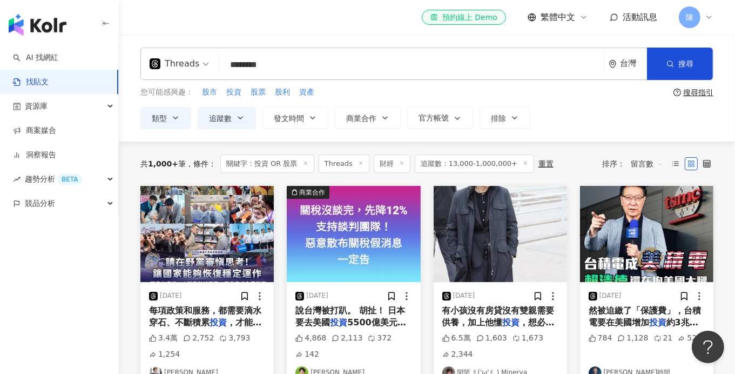
drag, startPoint x: 282, startPoint y: 64, endPoint x: 219, endPoint y: 64, distance: 63.2
click at [224, 65] on input "********" at bounding box center [411, 64] width 375 height 23
click at [177, 113] on icon "button" at bounding box center [175, 117] width 9 height 9
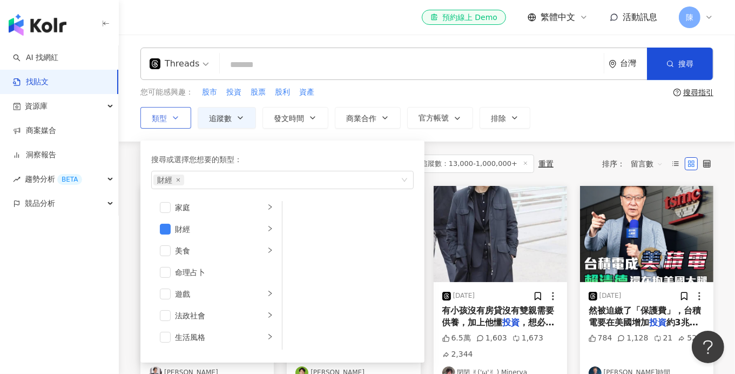
scroll to position [54, 0]
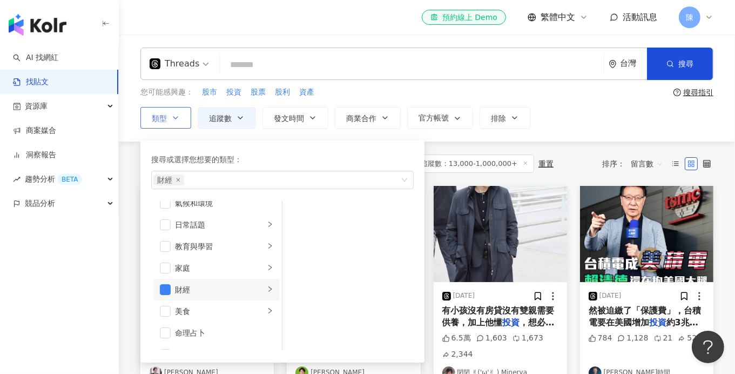
click at [195, 289] on div "財經" at bounding box center [220, 289] width 90 height 12
click at [306, 235] on div "房地產" at bounding box center [355, 235] width 99 height 12
click at [400, 92] on div "您可能感興趣： 股市 投資 股票 股利 資產" at bounding box center [404, 92] width 529 height 12
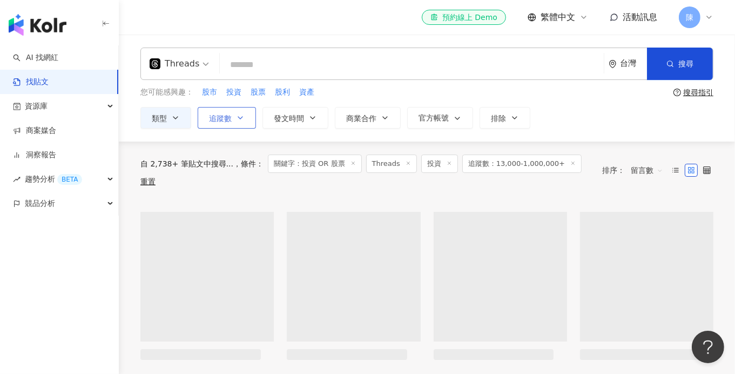
click at [241, 113] on icon "button" at bounding box center [240, 117] width 9 height 9
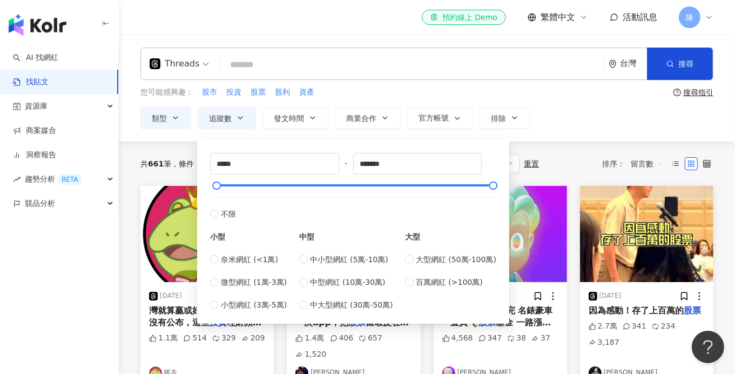
click at [350, 92] on div "您可能感興趣： 股市 投資 股票 股利 資產" at bounding box center [404, 92] width 529 height 12
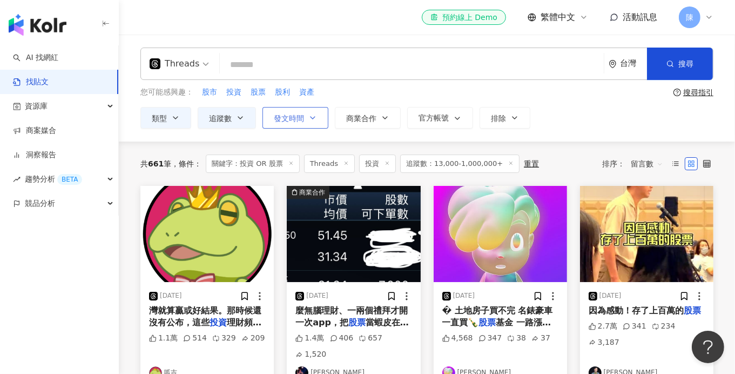
click at [311, 115] on icon "button" at bounding box center [312, 117] width 9 height 9
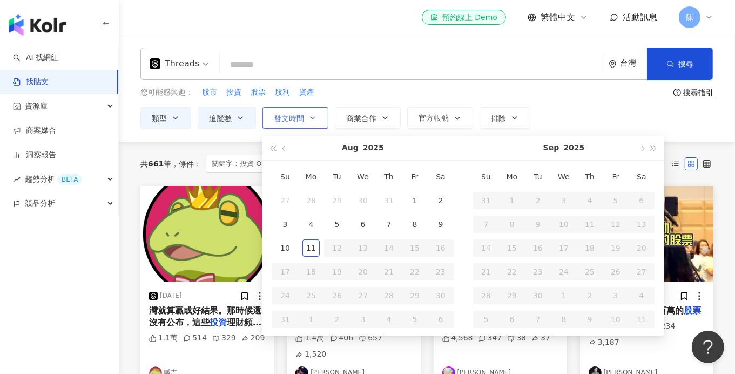
click at [311, 115] on icon "button" at bounding box center [312, 117] width 9 height 9
click at [369, 115] on span "商業合作" at bounding box center [361, 118] width 30 height 9
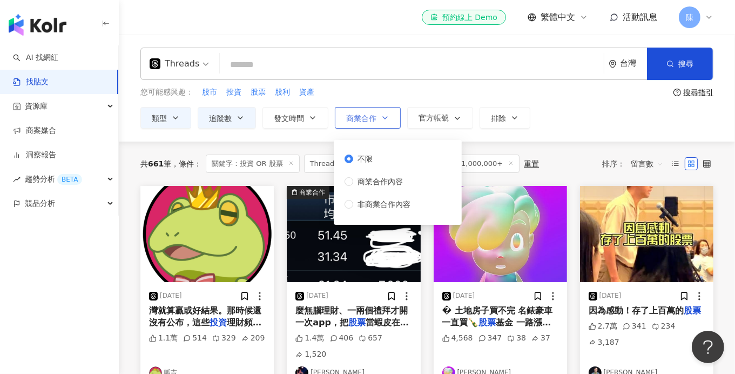
click at [369, 114] on span "商業合作" at bounding box center [361, 118] width 30 height 9
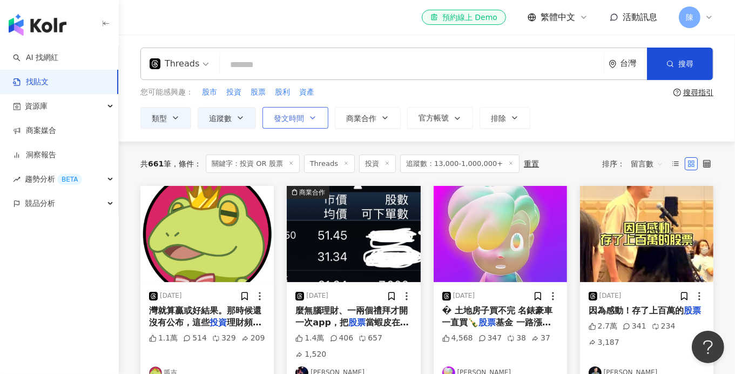
click at [307, 111] on button "發文時間" at bounding box center [295, 118] width 66 height 22
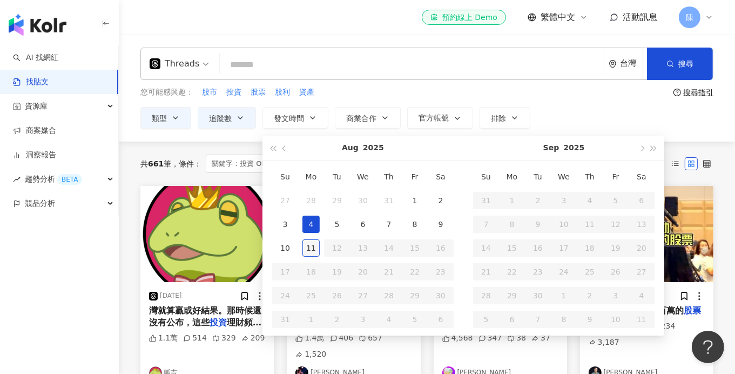
type input "**********"
click at [305, 251] on div "11" at bounding box center [310, 247] width 17 height 17
type input "**********"
click at [377, 86] on div "您可能感興趣： 股市 投資 股票 股利 資產" at bounding box center [404, 92] width 529 height 12
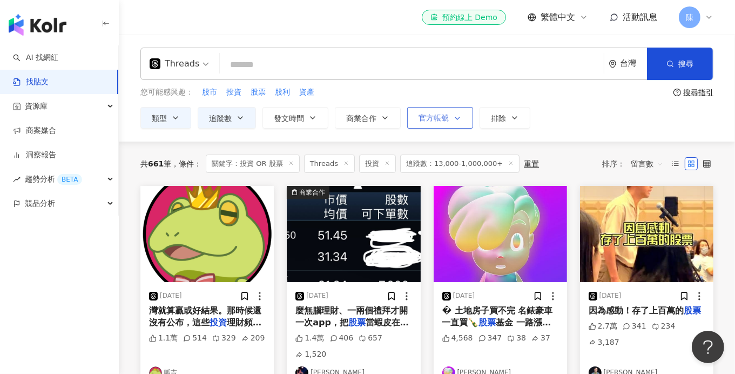
click at [416, 116] on button "官方帳號" at bounding box center [440, 118] width 66 height 22
click at [424, 89] on div "您可能感興趣： 股市 投資 股票 股利 資產" at bounding box center [404, 92] width 529 height 12
click at [644, 161] on span "留言數" at bounding box center [647, 163] width 32 height 17
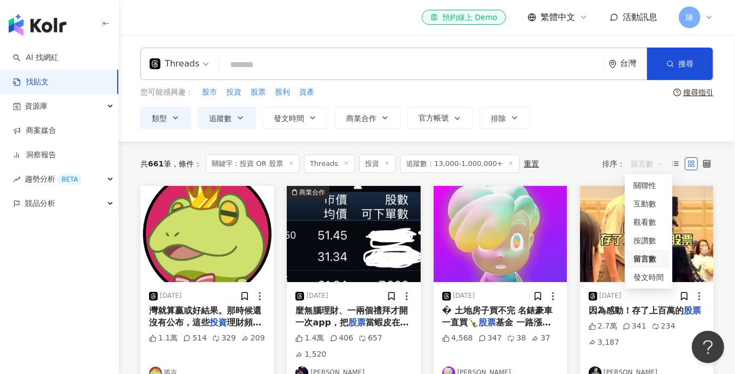
click at [642, 258] on div "留言數" at bounding box center [648, 259] width 30 height 12
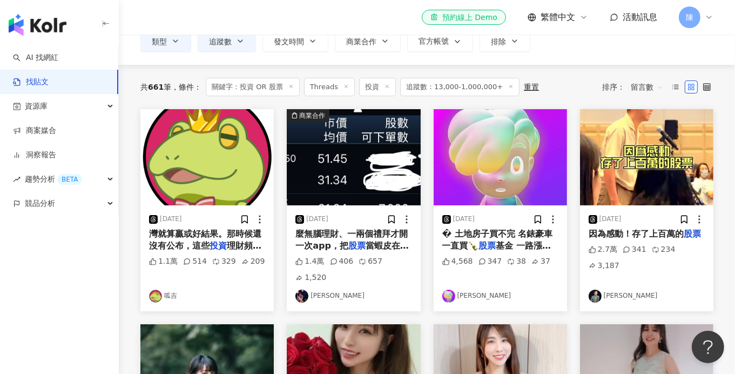
scroll to position [54, 0]
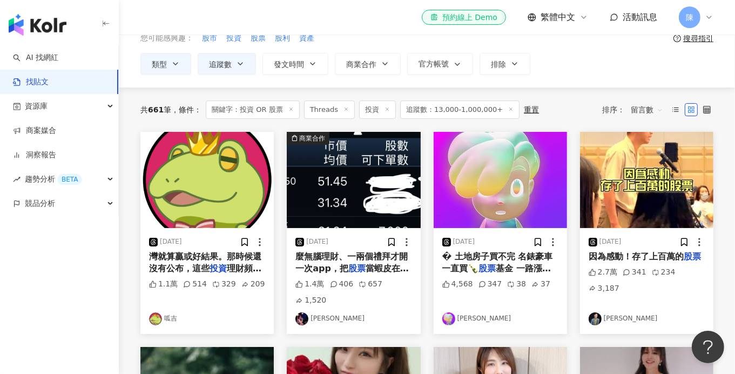
click at [330, 186] on img at bounding box center [353, 180] width 133 height 96
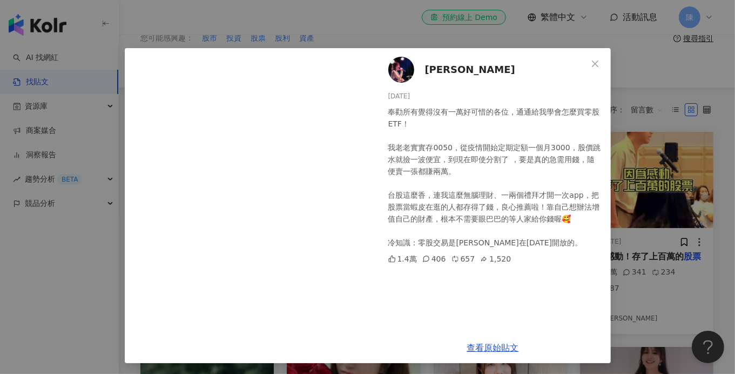
scroll to position [8, 0]
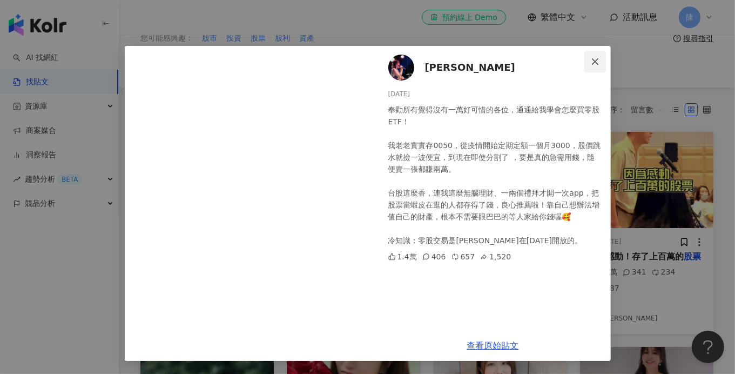
click at [593, 60] on icon "close" at bounding box center [595, 61] width 9 height 9
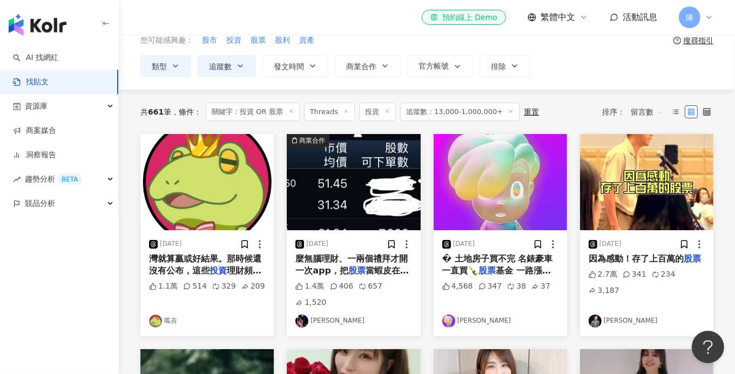
scroll to position [0, 0]
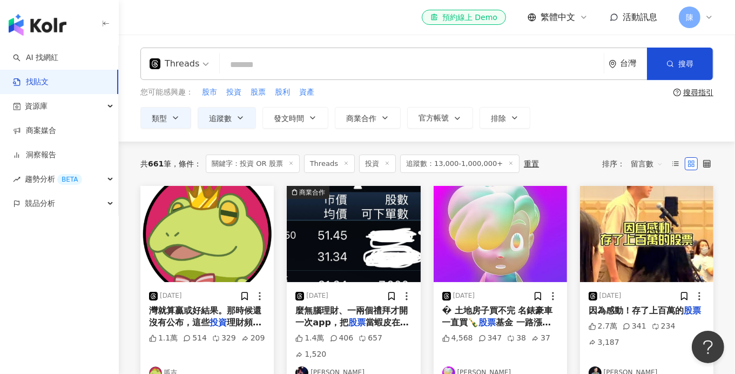
click at [289, 164] on icon at bounding box center [290, 162] width 5 height 5
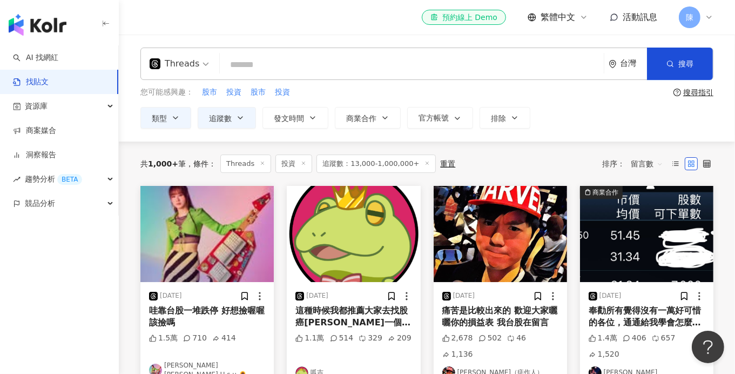
click at [301, 165] on icon at bounding box center [303, 162] width 5 height 5
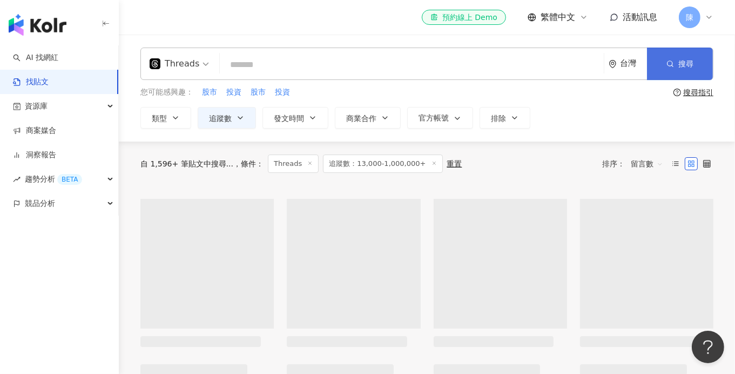
click at [670, 68] on span "button" at bounding box center [670, 63] width 8 height 9
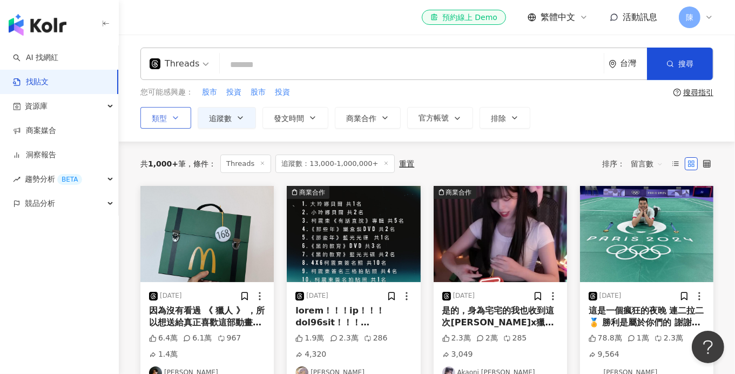
click at [181, 116] on button "類型" at bounding box center [165, 118] width 51 height 22
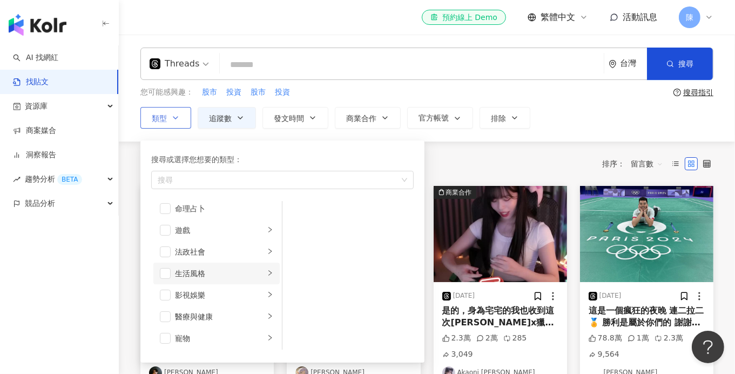
scroll to position [107, 0]
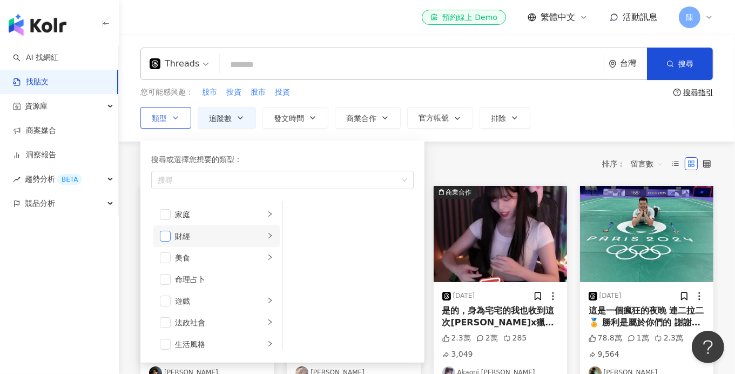
click at [164, 236] on span "button" at bounding box center [165, 236] width 11 height 11
click at [246, 236] on div "財經" at bounding box center [220, 236] width 90 height 12
click at [300, 232] on span "button" at bounding box center [296, 235] width 11 height 11
click at [451, 156] on div "共 1,000+ 筆 條件 ： Threads 追蹤數：13,000-1,000,000+ 重置 排序： 留言數" at bounding box center [426, 163] width 573 height 18
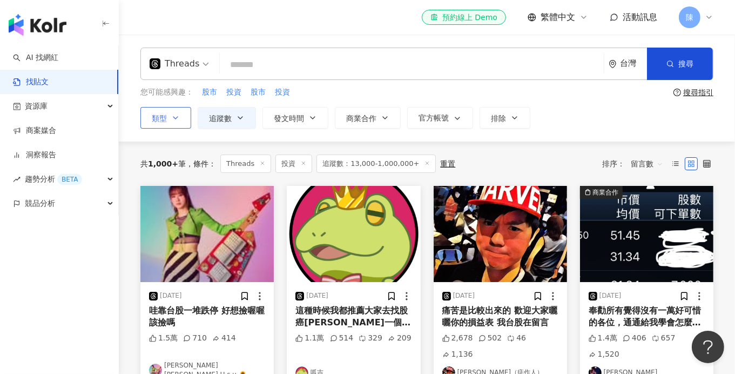
click at [175, 116] on icon "button" at bounding box center [175, 117] width 9 height 9
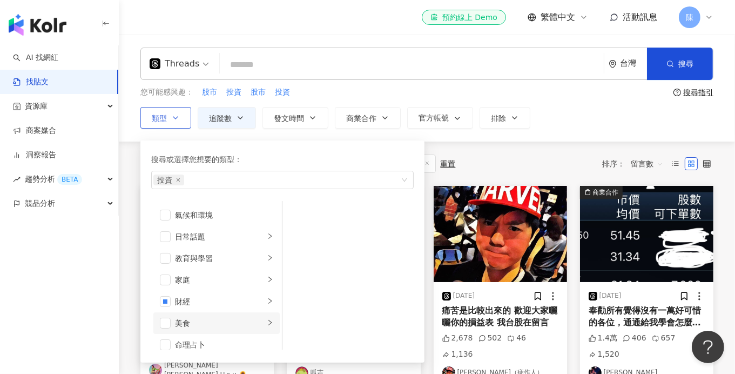
scroll to position [107, 0]
click at [200, 238] on div "財經" at bounding box center [220, 236] width 90 height 12
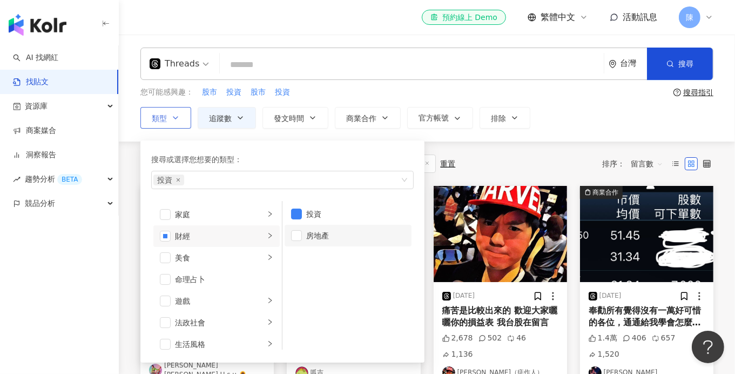
click at [304, 236] on li "房地產" at bounding box center [348, 236] width 127 height 22
click at [489, 164] on div "共 1,000+ 筆 條件 ： Threads 投資 追蹤數：13,000-1,000,000+ 重置 排序： 留言數" at bounding box center [426, 163] width 573 height 18
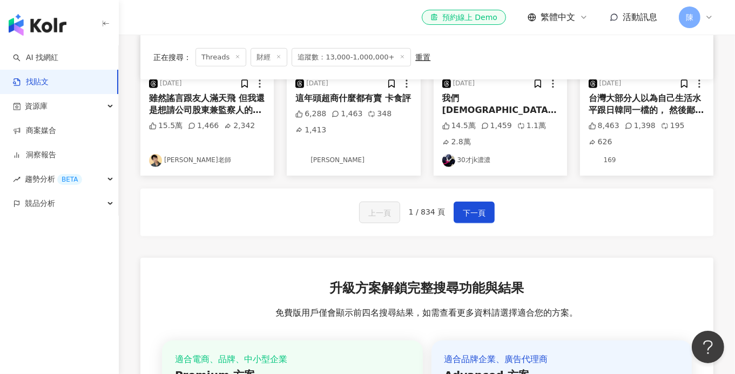
scroll to position [648, 0]
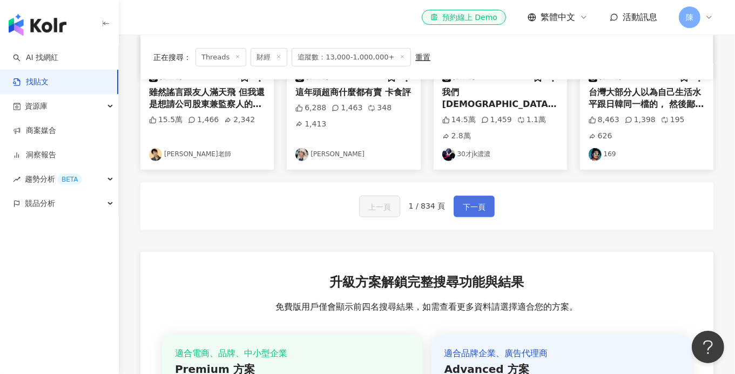
click at [465, 207] on span "下一頁" at bounding box center [474, 206] width 23 height 13
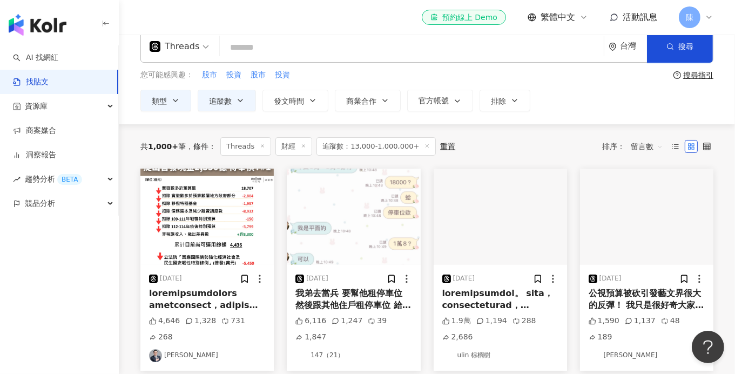
scroll to position [0, 0]
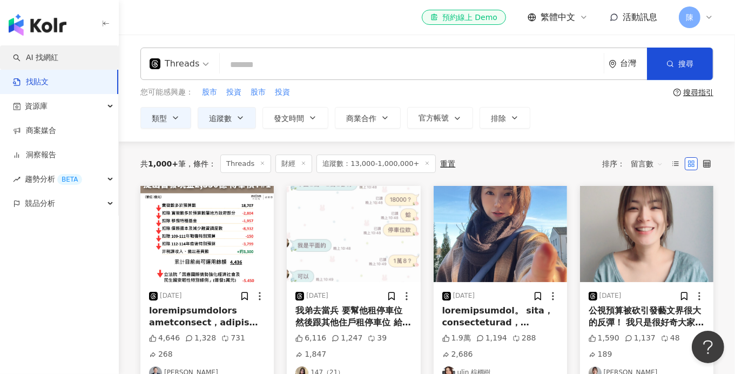
click at [58, 61] on link "AI 找網紅" at bounding box center [35, 57] width 45 height 11
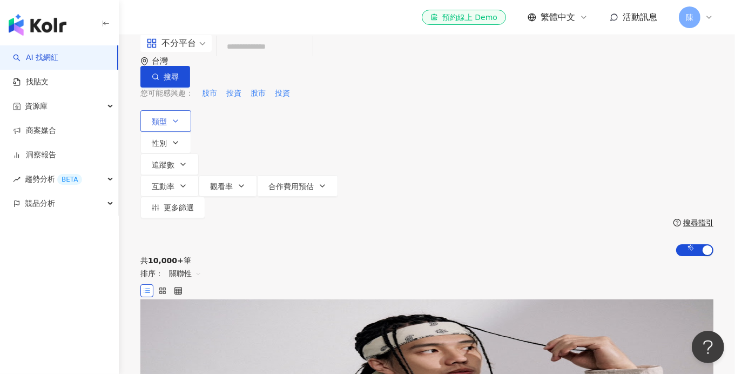
click at [174, 117] on icon "button" at bounding box center [175, 121] width 9 height 9
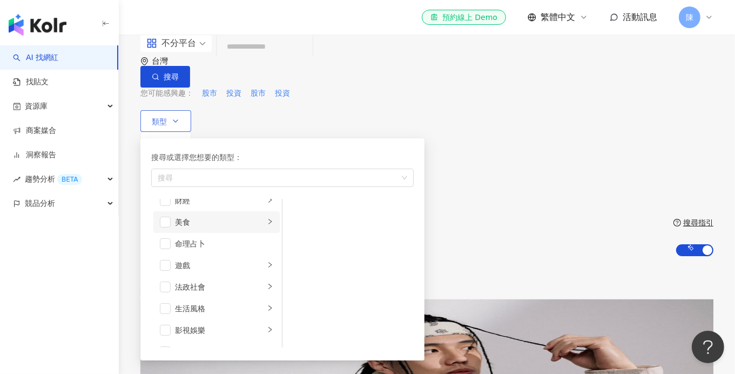
scroll to position [107, 0]
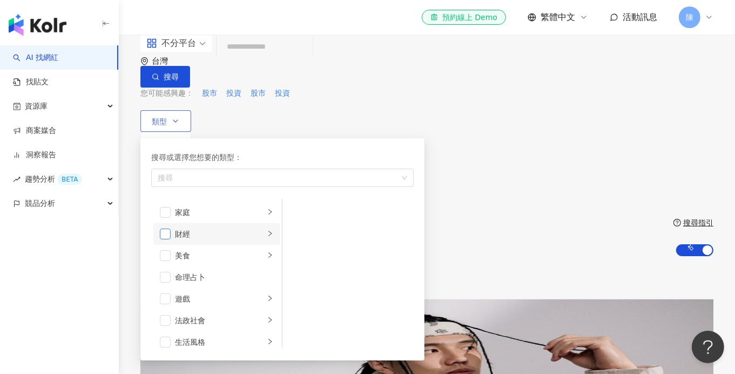
click at [167, 239] on span "button" at bounding box center [165, 233] width 11 height 11
click at [465, 256] on div "共 10,000+ 筆 排序： 關聯性" at bounding box center [426, 277] width 573 height 43
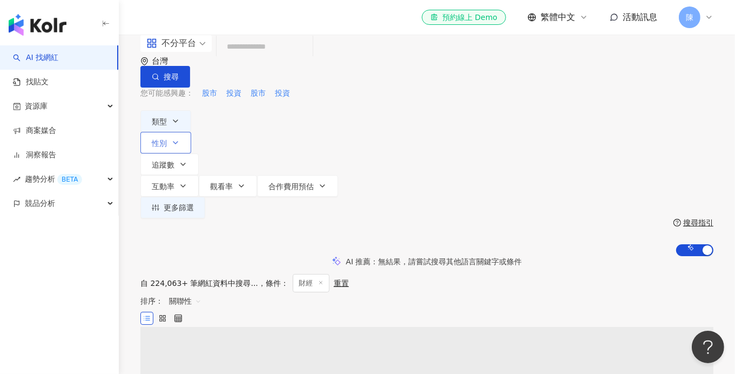
click at [167, 139] on span "性別" at bounding box center [159, 143] width 15 height 9
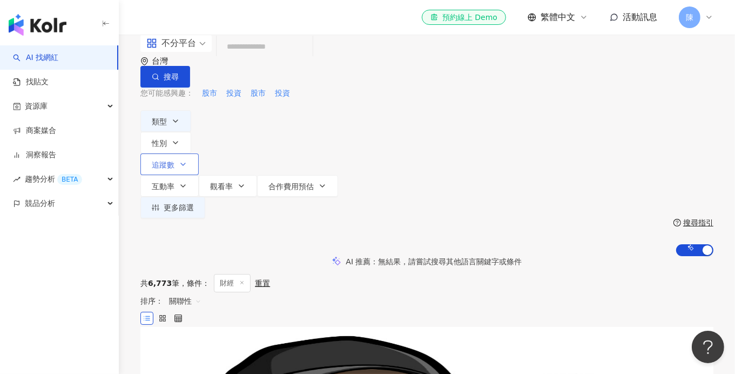
click at [199, 153] on button "追蹤數" at bounding box center [169, 164] width 58 height 22
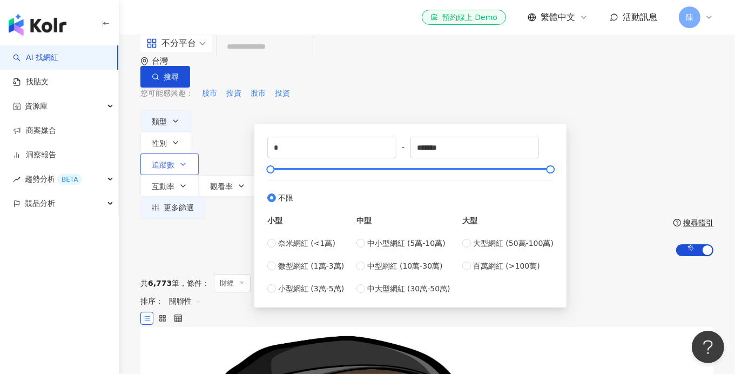
click at [199, 153] on button "追蹤數" at bounding box center [169, 164] width 58 height 22
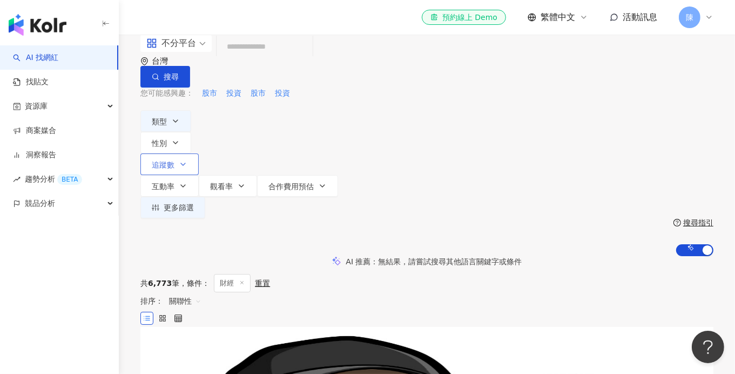
click at [174, 160] on span "追蹤數" at bounding box center [163, 164] width 23 height 9
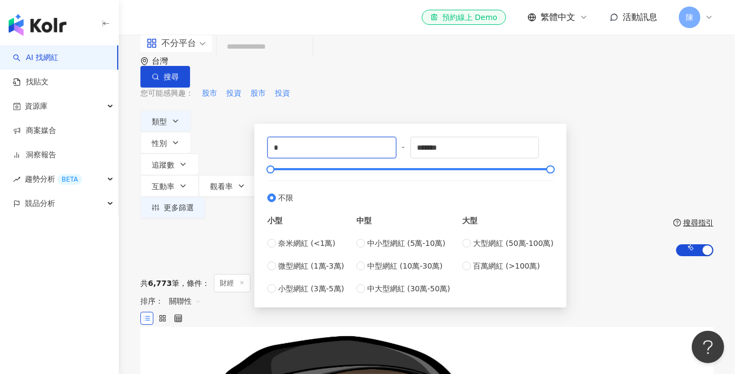
drag, startPoint x: 283, startPoint y: 167, endPoint x: 258, endPoint y: 168, distance: 25.4
click at [259, 168] on div "* - ******* 不限 小型 奈米網紅 (<1萬) 微型網紅 (1萬-3萬) 小型網紅 (3萬-5萬) 中型 中小型網紅 (5萬-10萬) 中型網紅 (…" at bounding box center [410, 216] width 312 height 184
type input "**"
type input "*****"
click at [374, 96] on div "您可能感興趣： 股市 投資 股市 投資" at bounding box center [426, 93] width 573 height 12
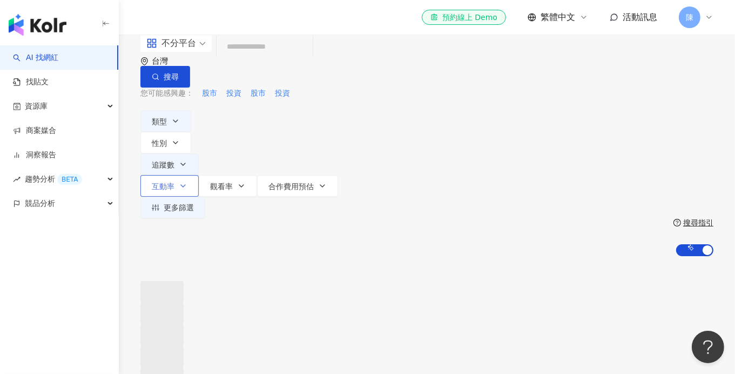
click at [174, 182] on span "互動率" at bounding box center [163, 186] width 23 height 9
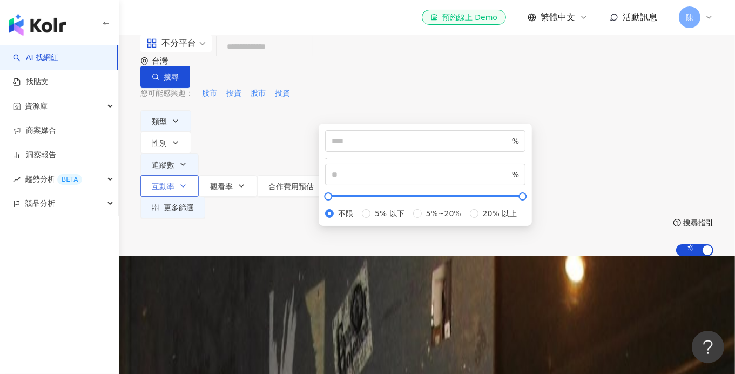
click at [174, 182] on span "互動率" at bounding box center [163, 186] width 23 height 9
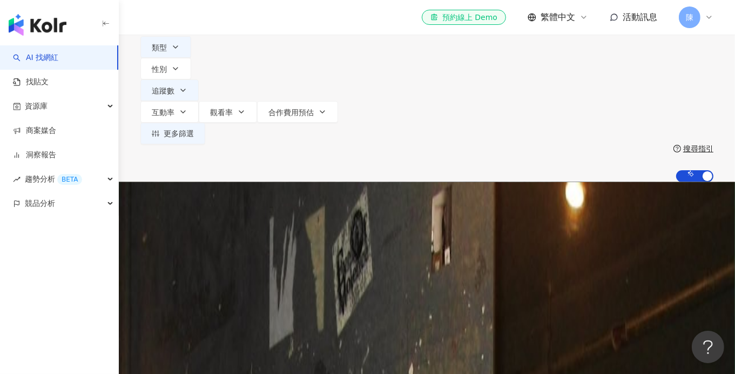
scroll to position [54, 0]
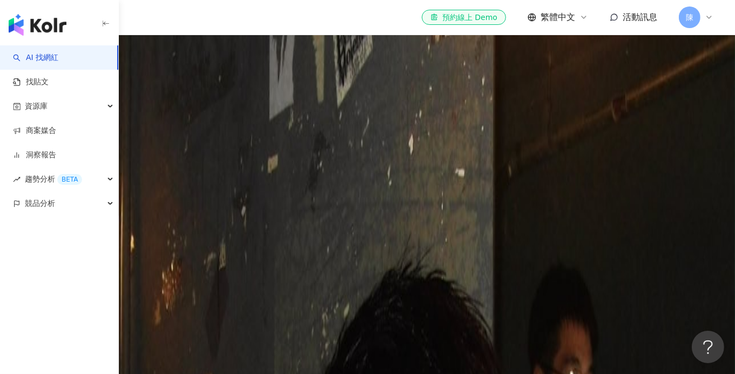
scroll to position [270, 0]
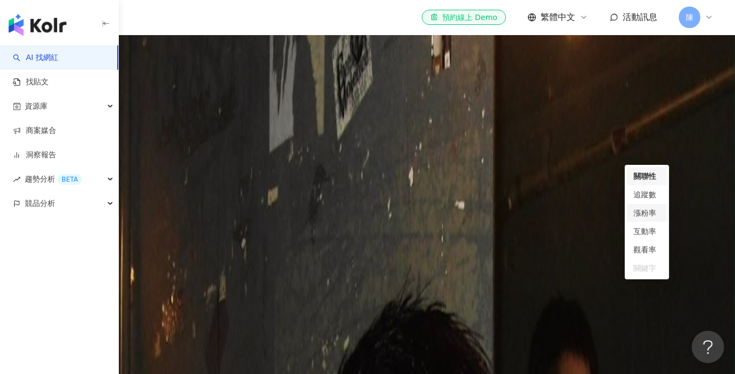
click at [647, 214] on div "漲粉率" at bounding box center [646, 213] width 27 height 12
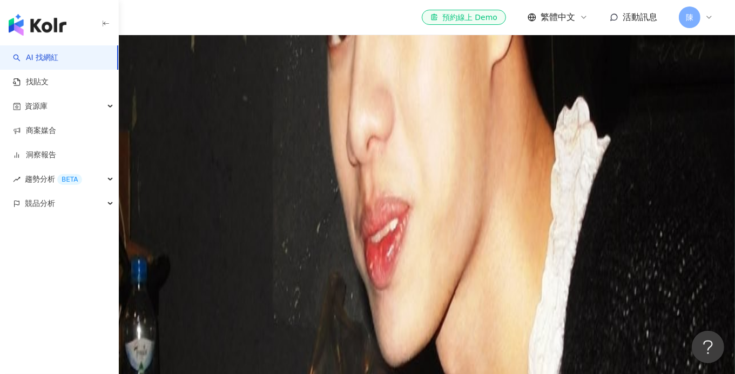
scroll to position [1080, 0]
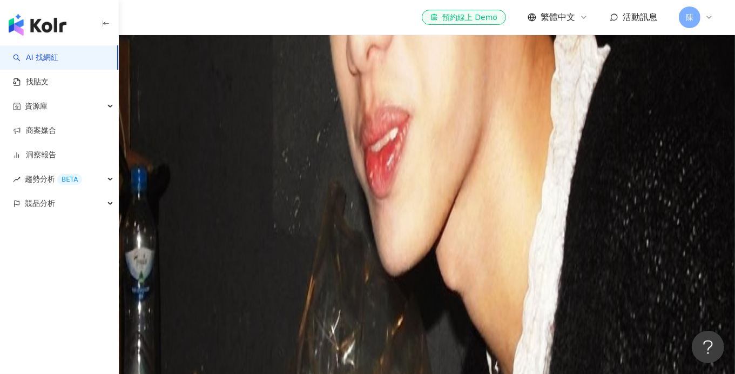
scroll to position [1188, 0]
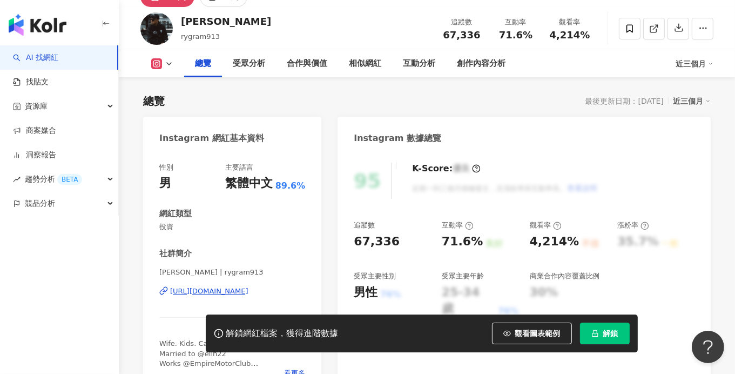
click at [167, 65] on icon at bounding box center [169, 63] width 9 height 9
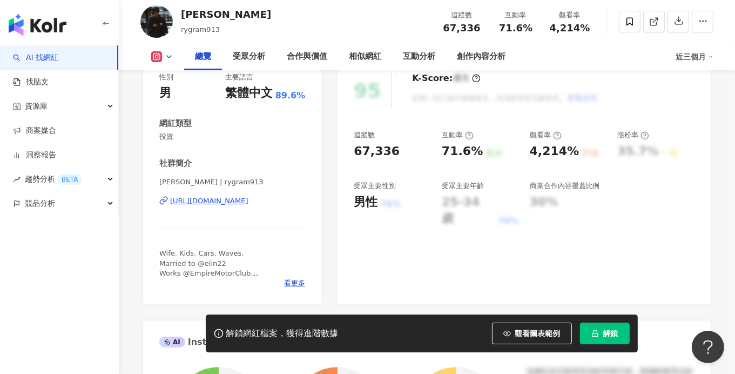
scroll to position [107, 0]
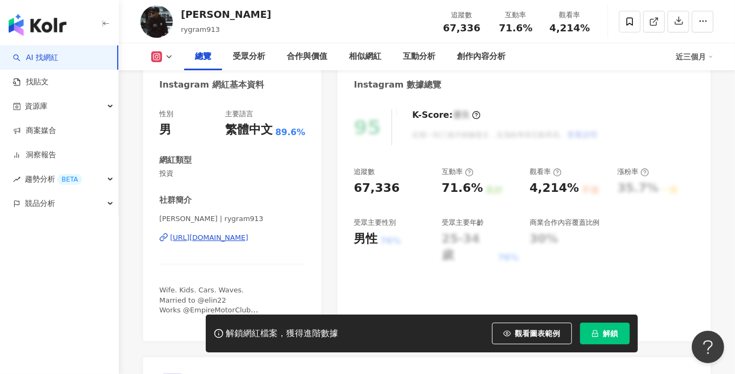
click at [248, 236] on div "https://www.instagram.com/rygram913/" at bounding box center [209, 238] width 78 height 10
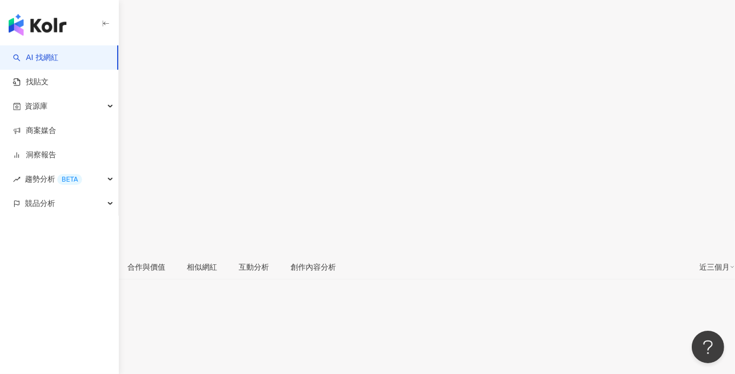
scroll to position [215, 0]
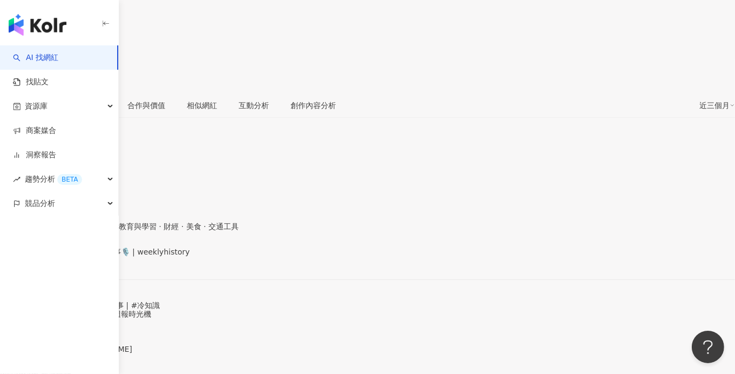
drag, startPoint x: 249, startPoint y: 142, endPoint x: 465, endPoint y: 164, distance: 216.5
click at [95, 256] on div "[URL][DOMAIN_NAME]" at bounding box center [53, 260] width 84 height 9
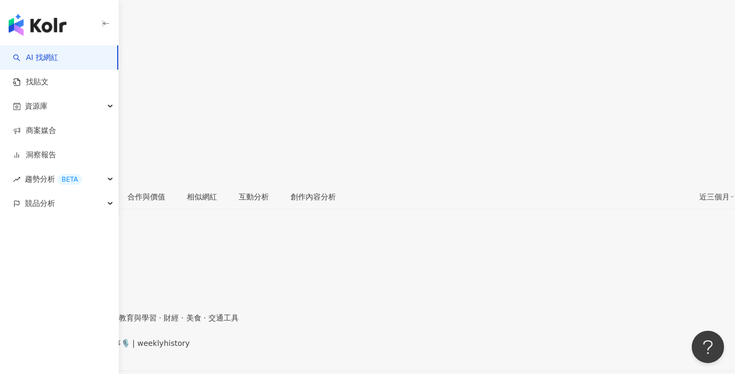
scroll to position [0, 0]
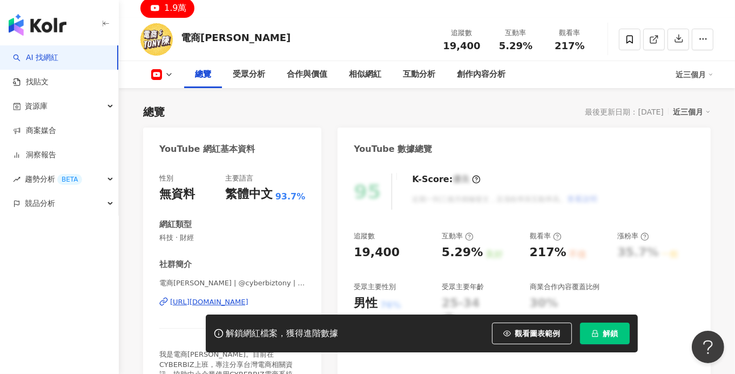
scroll to position [107, 0]
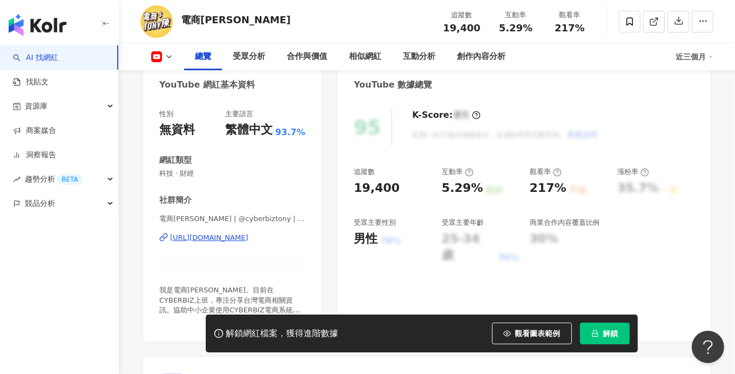
click at [206, 237] on div "[URL][DOMAIN_NAME]" at bounding box center [209, 238] width 78 height 10
